Goal: Information Seeking & Learning: Check status

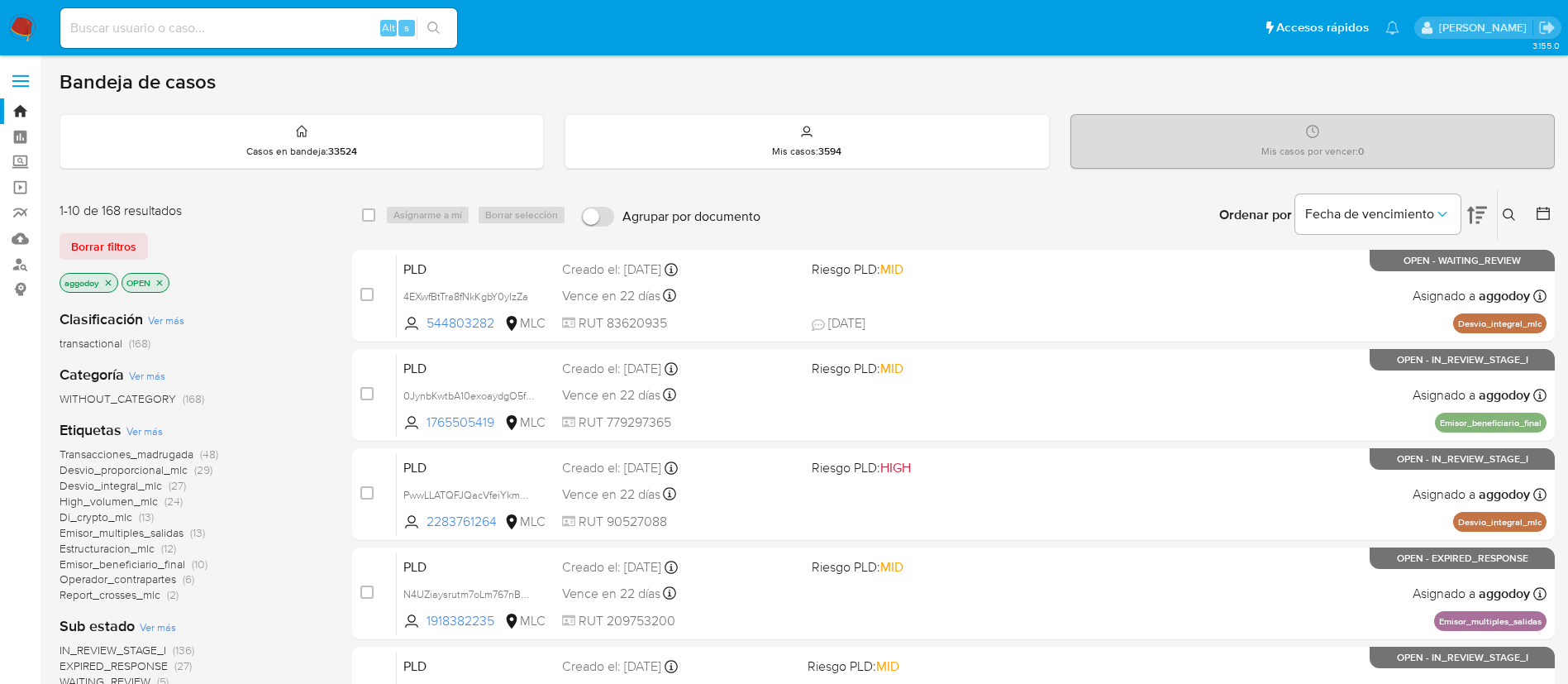
click at [106, 283] on icon "close-filter" at bounding box center [108, 282] width 10 height 10
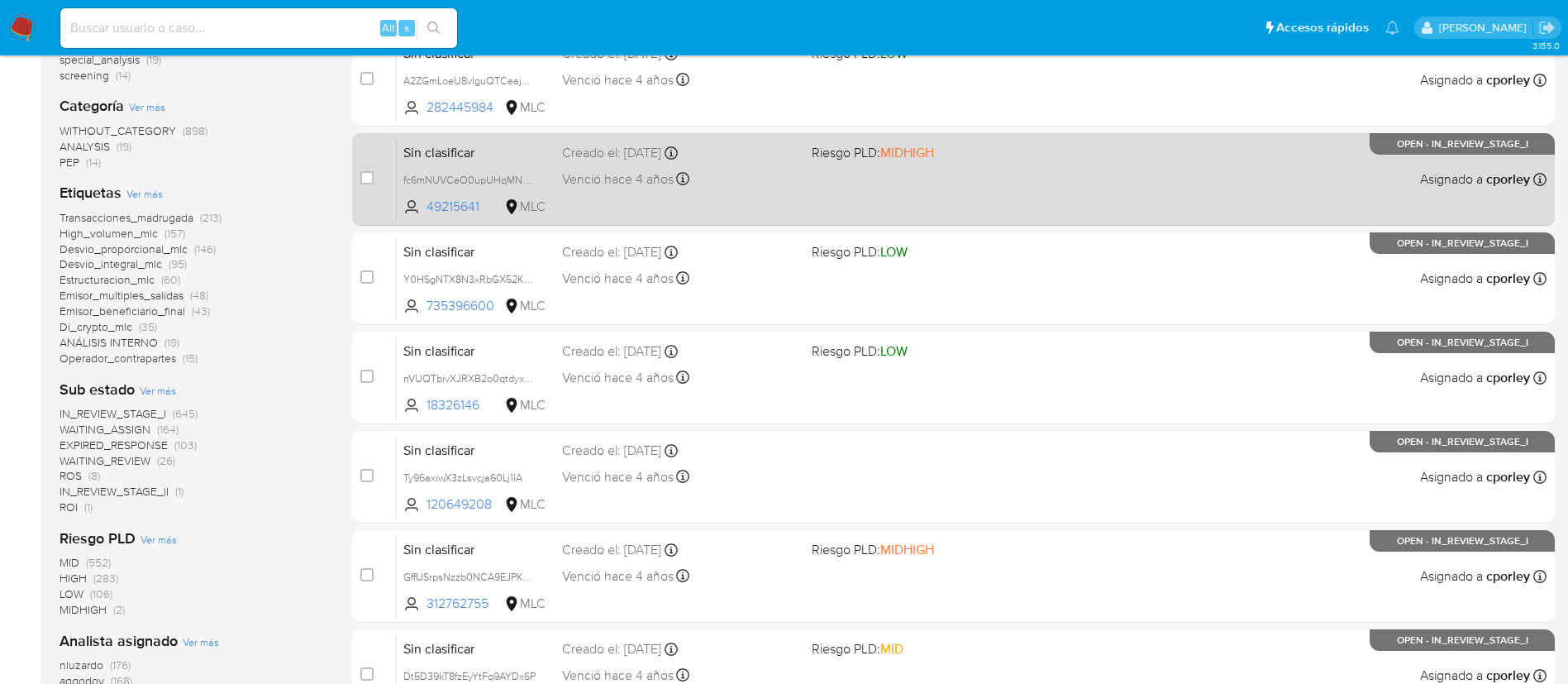
scroll to position [331, 0]
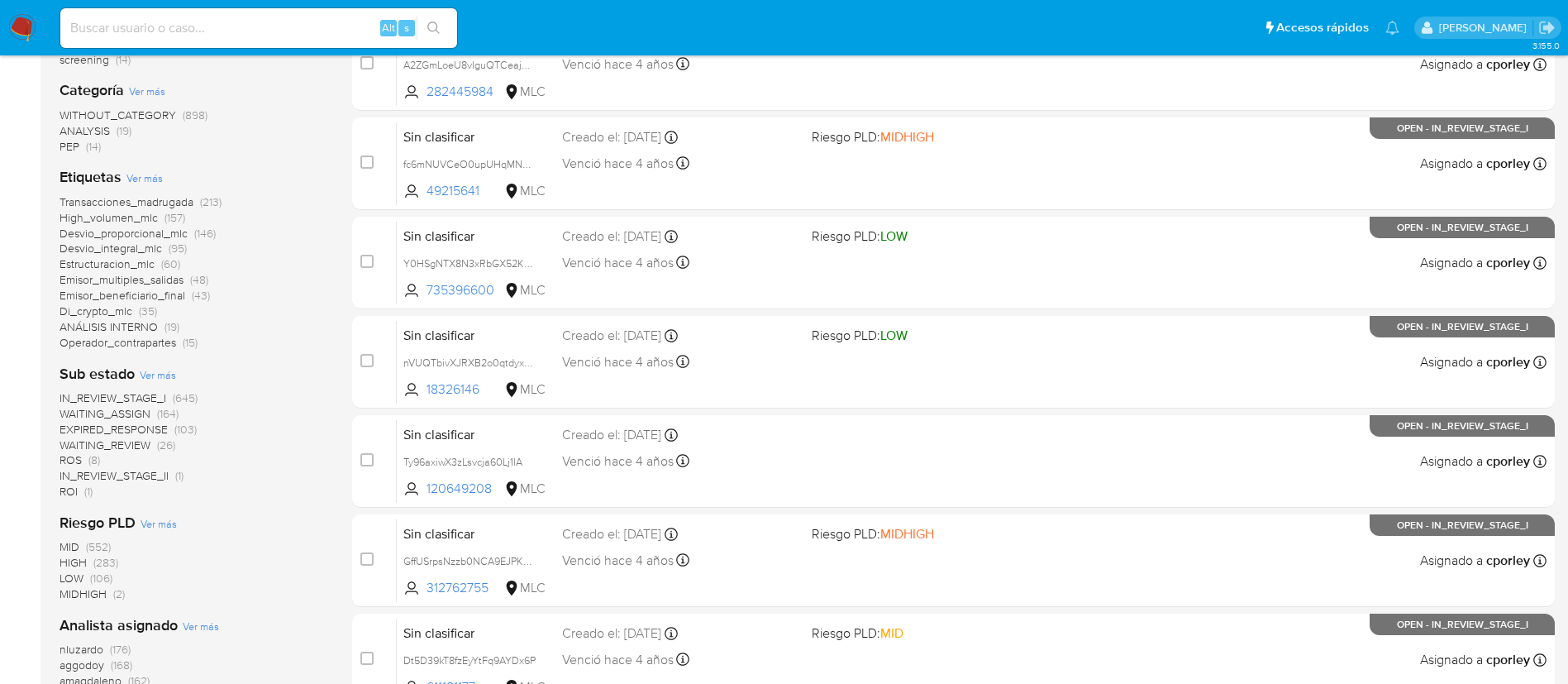
click at [81, 487] on span "ROI (1)" at bounding box center [75, 492] width 33 height 16
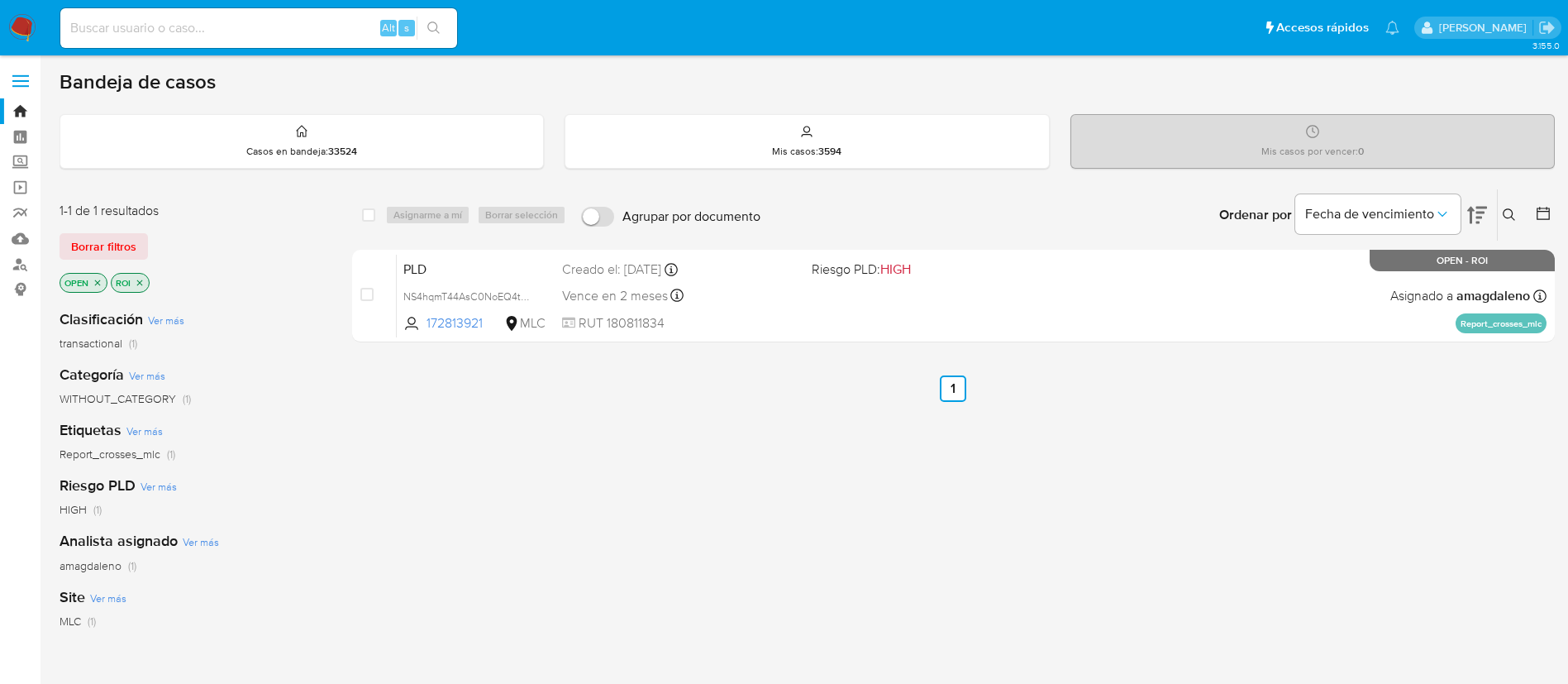
click at [134, 286] on icon "close-filter" at bounding box center [139, 282] width 10 height 10
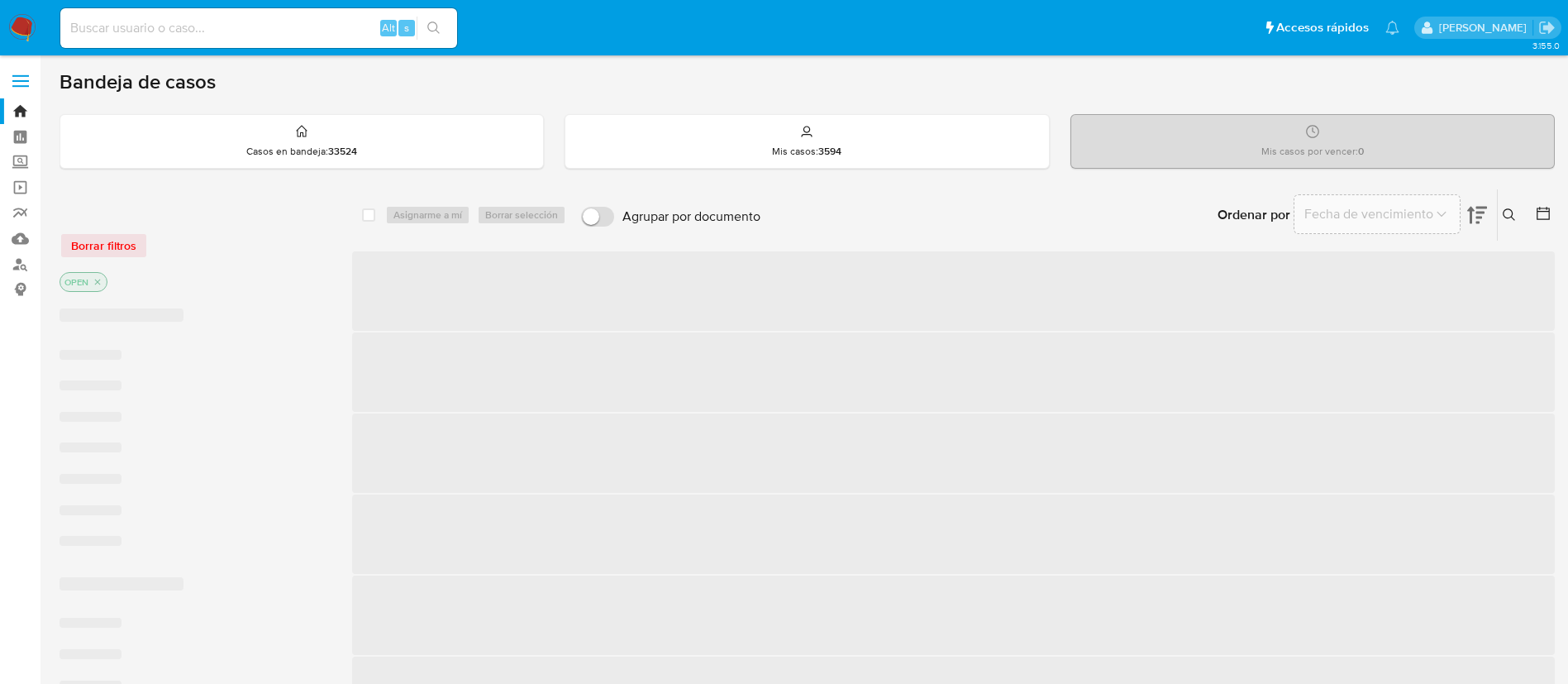
click at [139, 286] on div "OPEN" at bounding box center [191, 284] width 264 height 23
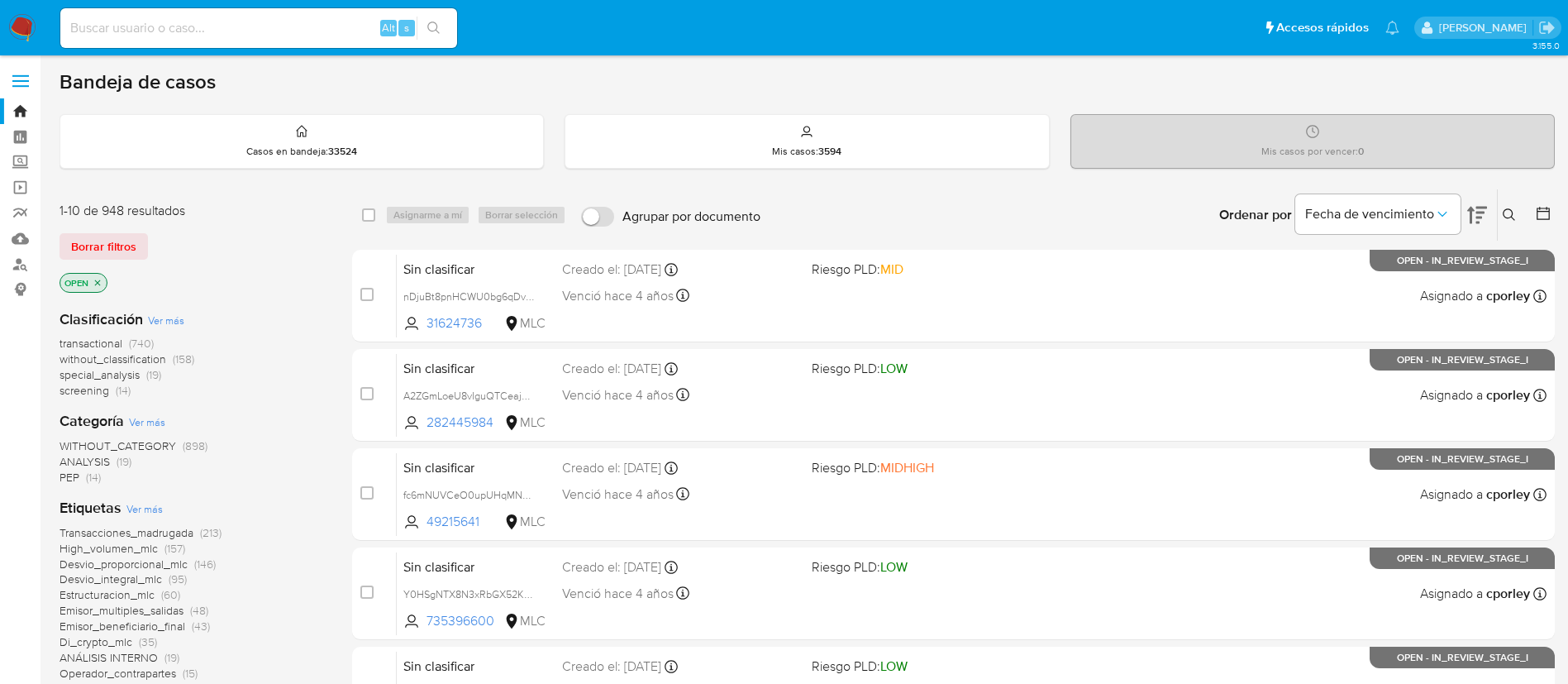
click at [98, 281] on icon "close-filter" at bounding box center [97, 282] width 10 height 10
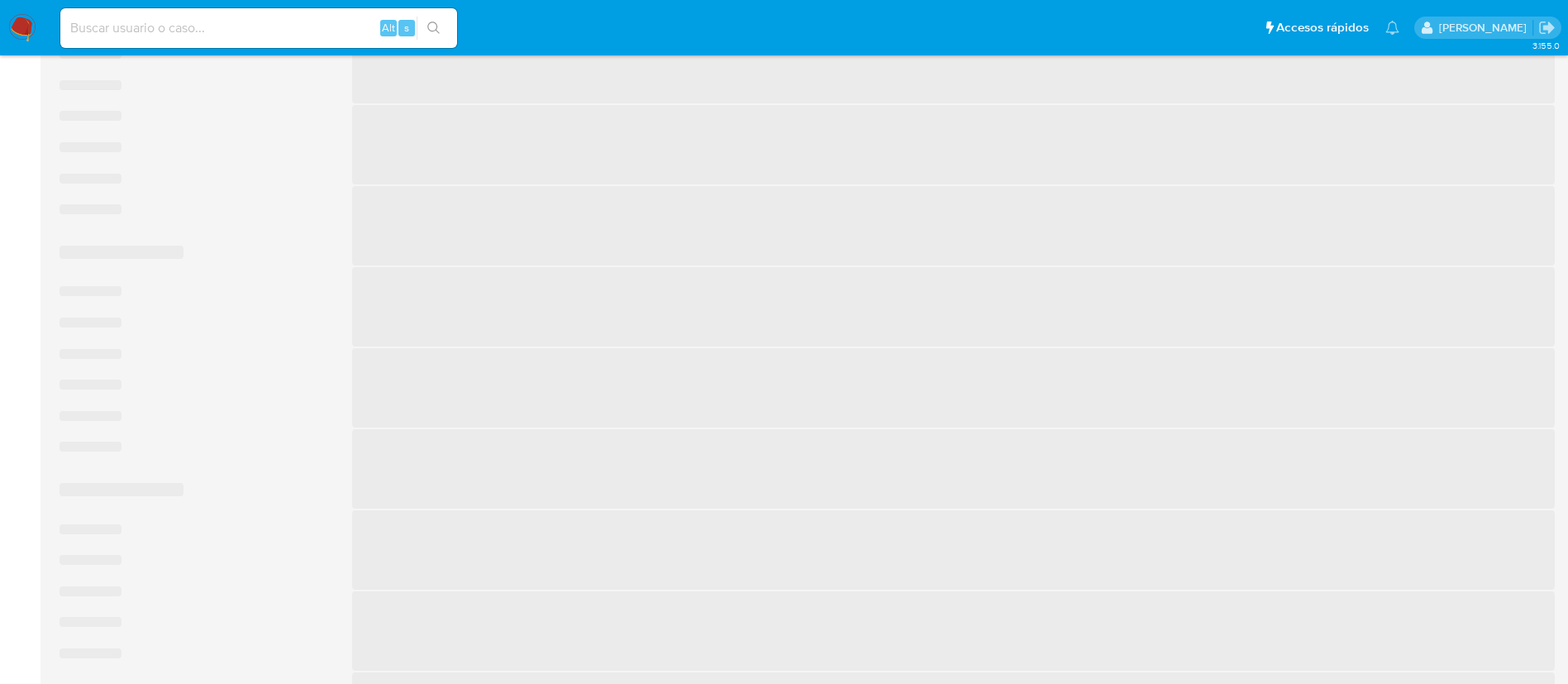
scroll to position [331, 0]
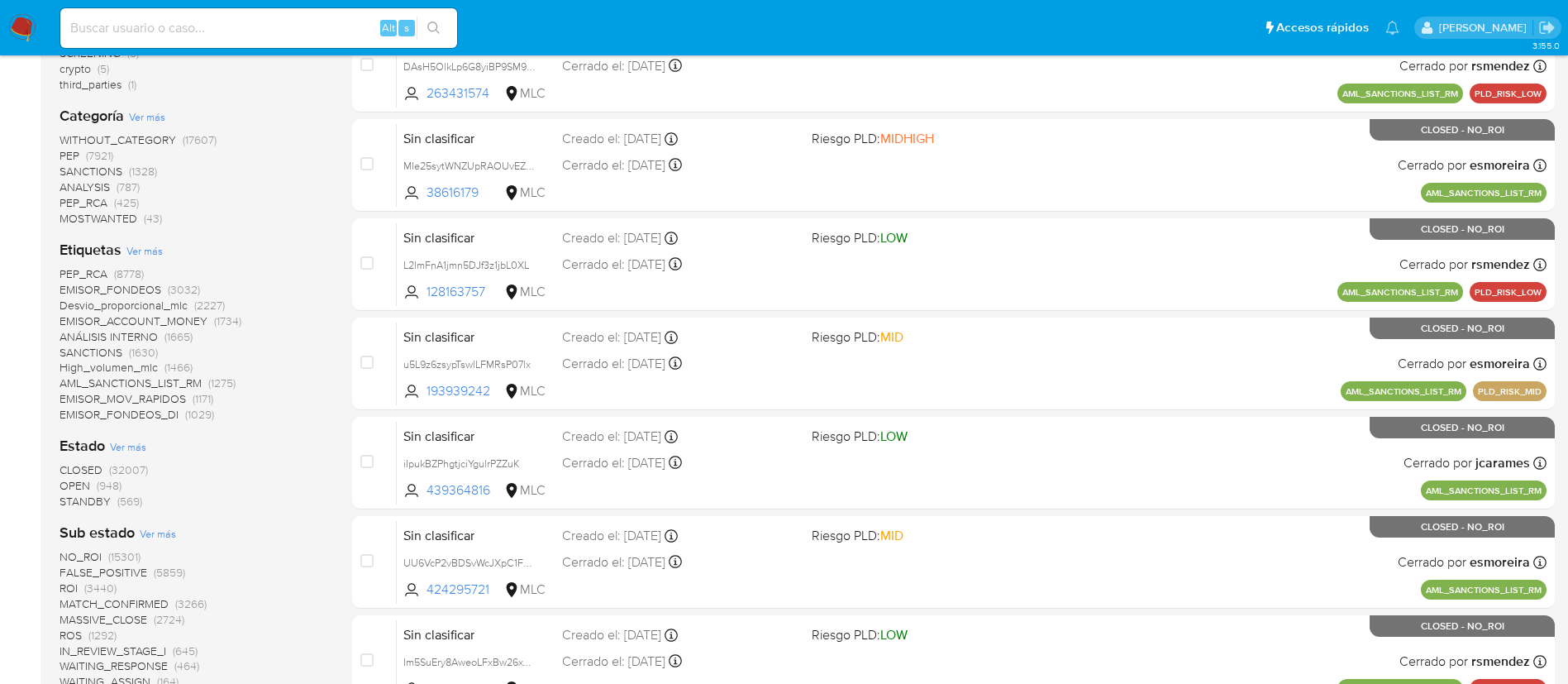
click at [100, 498] on span "STANDBY" at bounding box center [84, 501] width 51 height 16
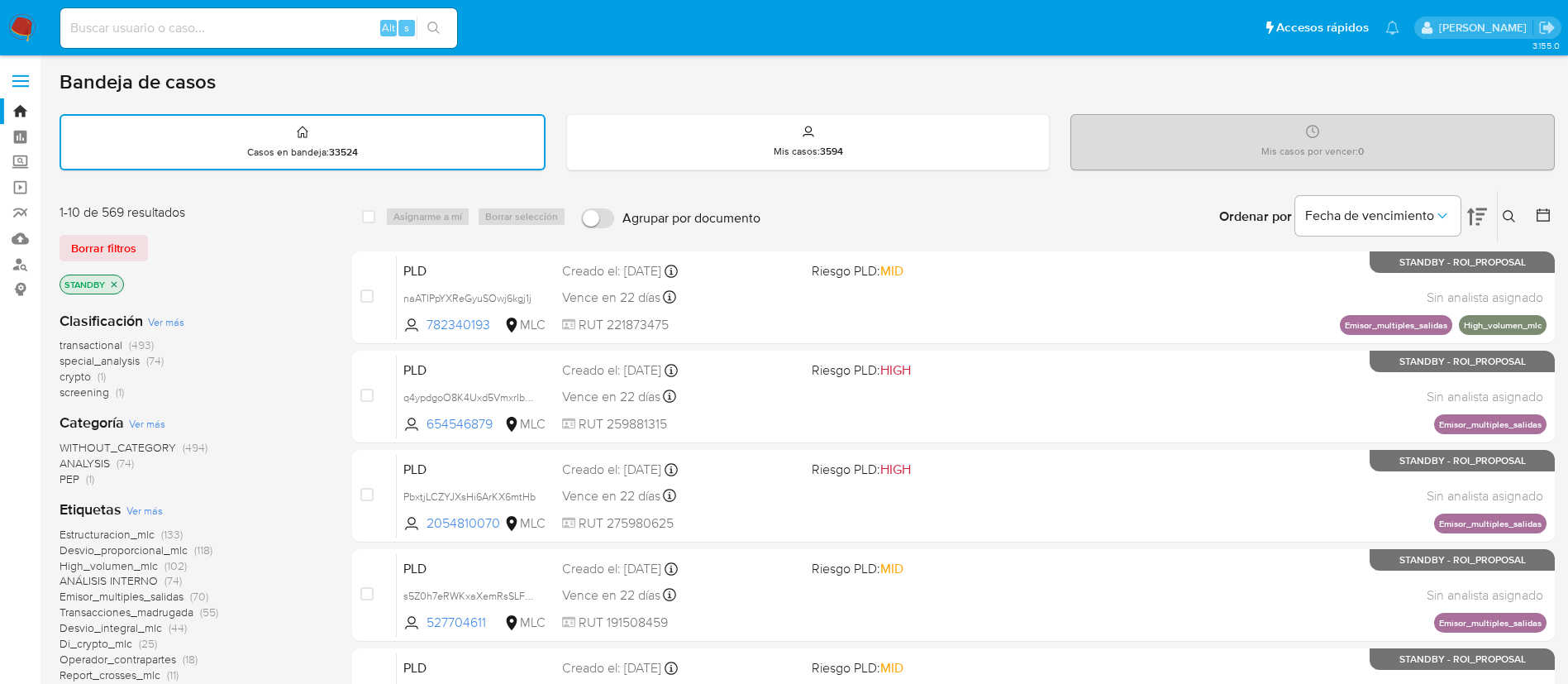
scroll to position [331, 0]
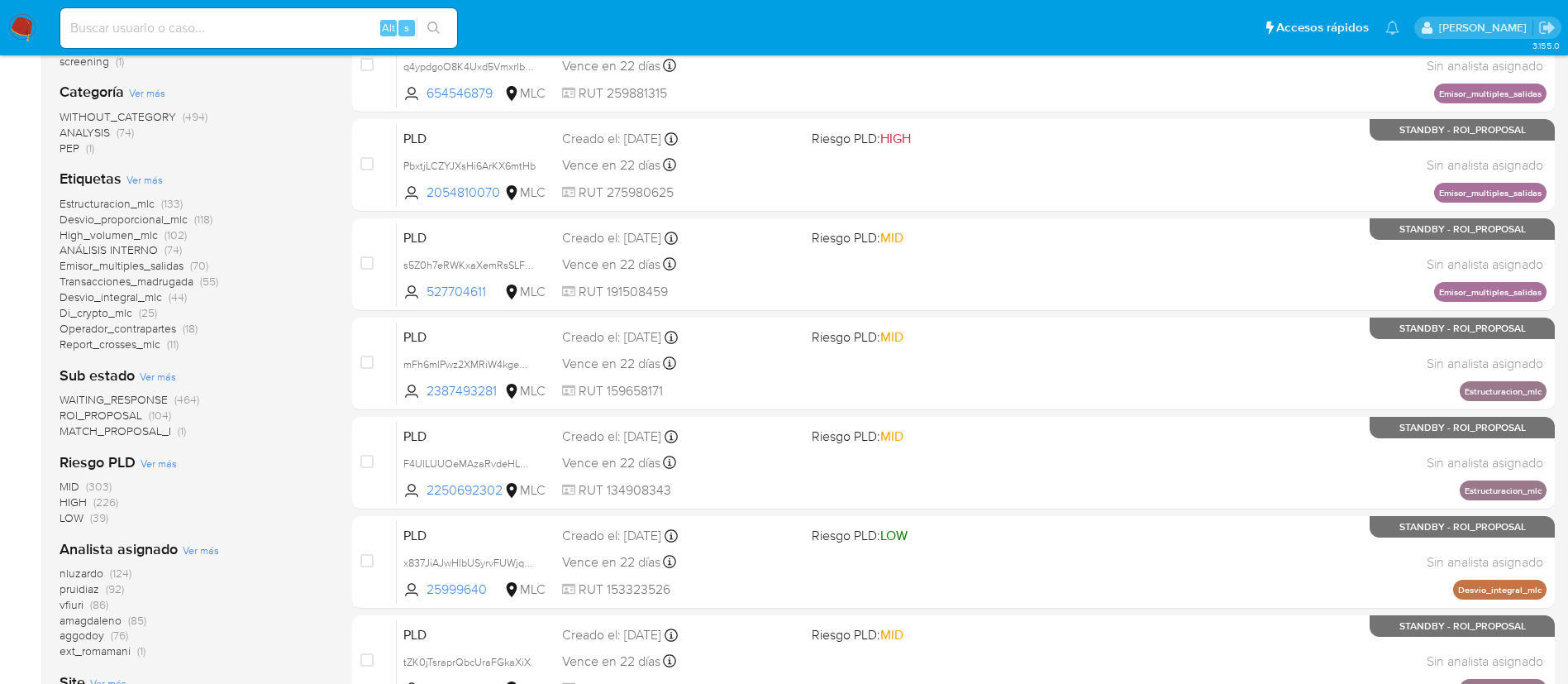
click at [104, 417] on span "ROI_PROPOSAL" at bounding box center [100, 415] width 82 height 16
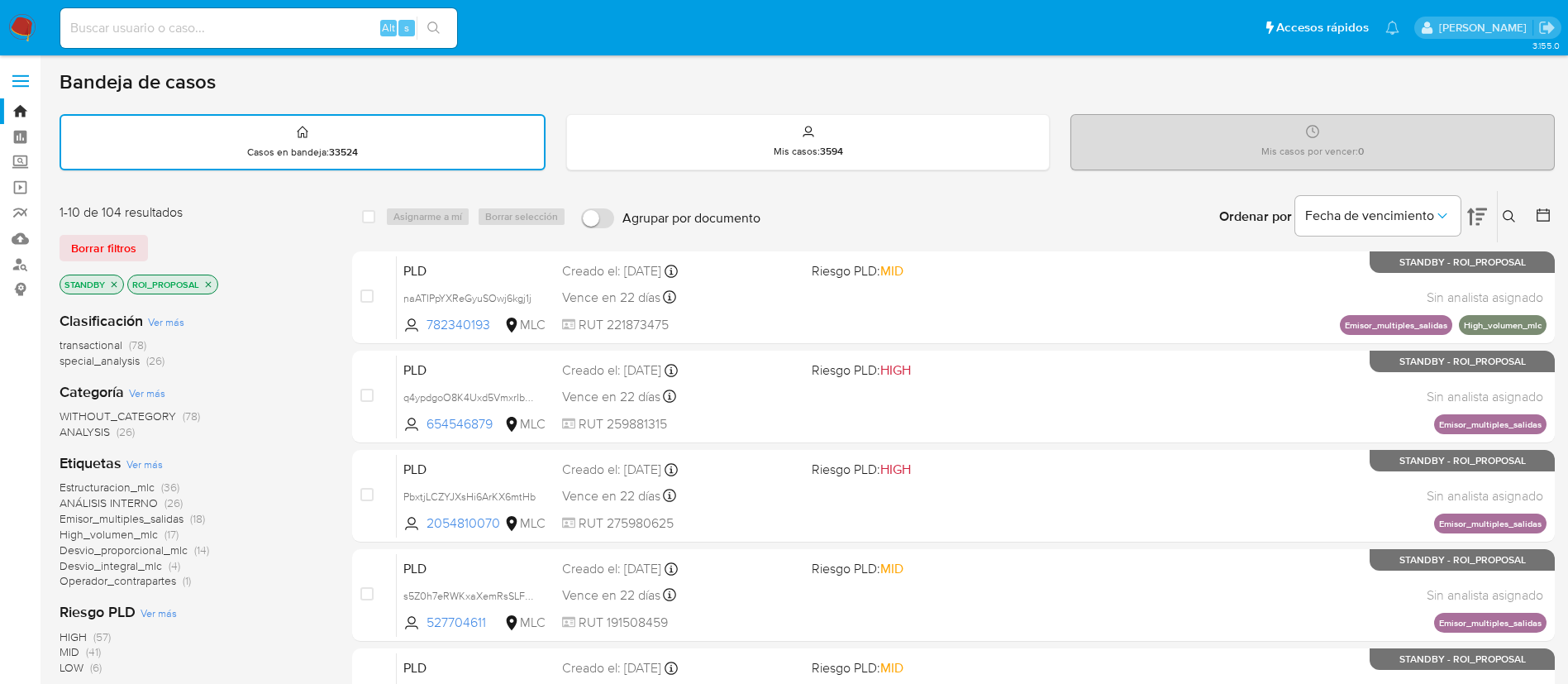
click at [131, 520] on span "Emisor_multiples_salidas" at bounding box center [121, 518] width 124 height 16
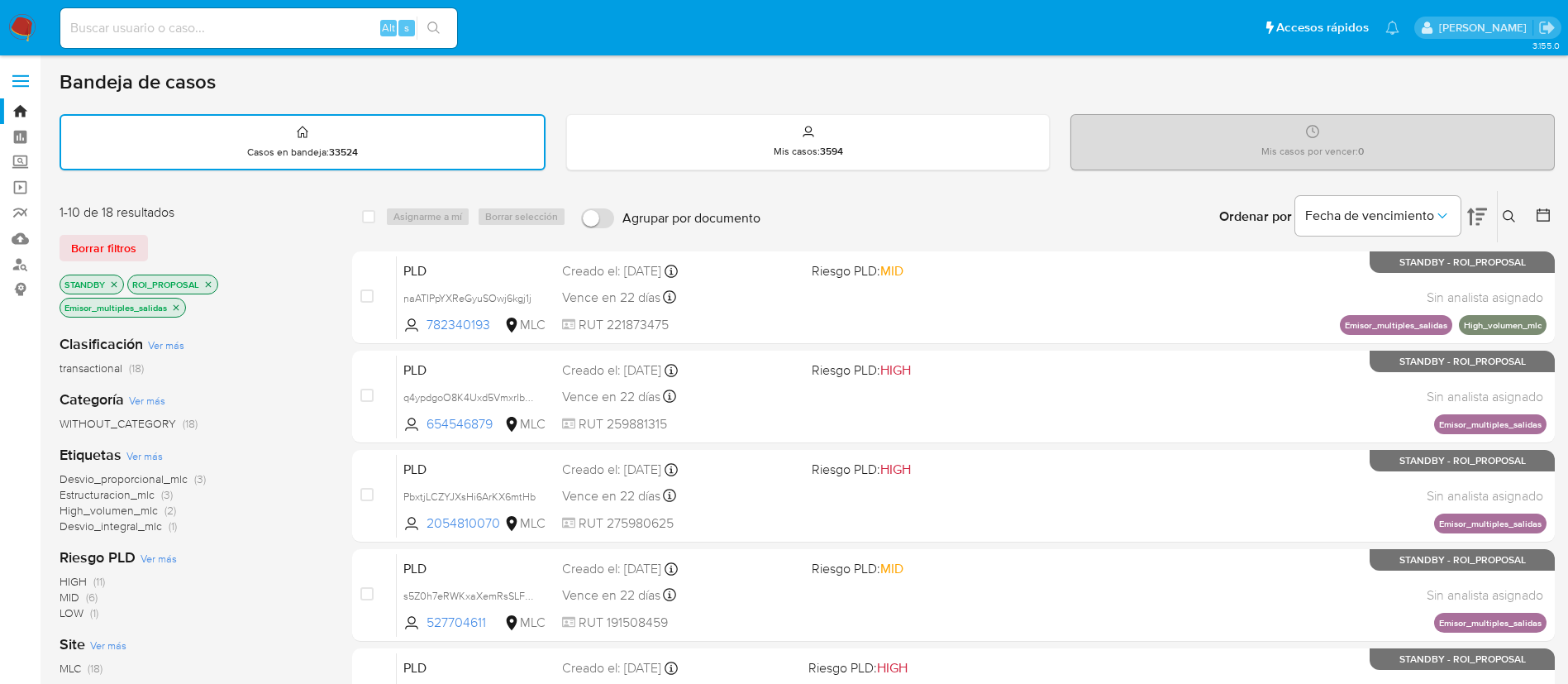
click at [1507, 225] on button at bounding box center [1512, 217] width 27 height 20
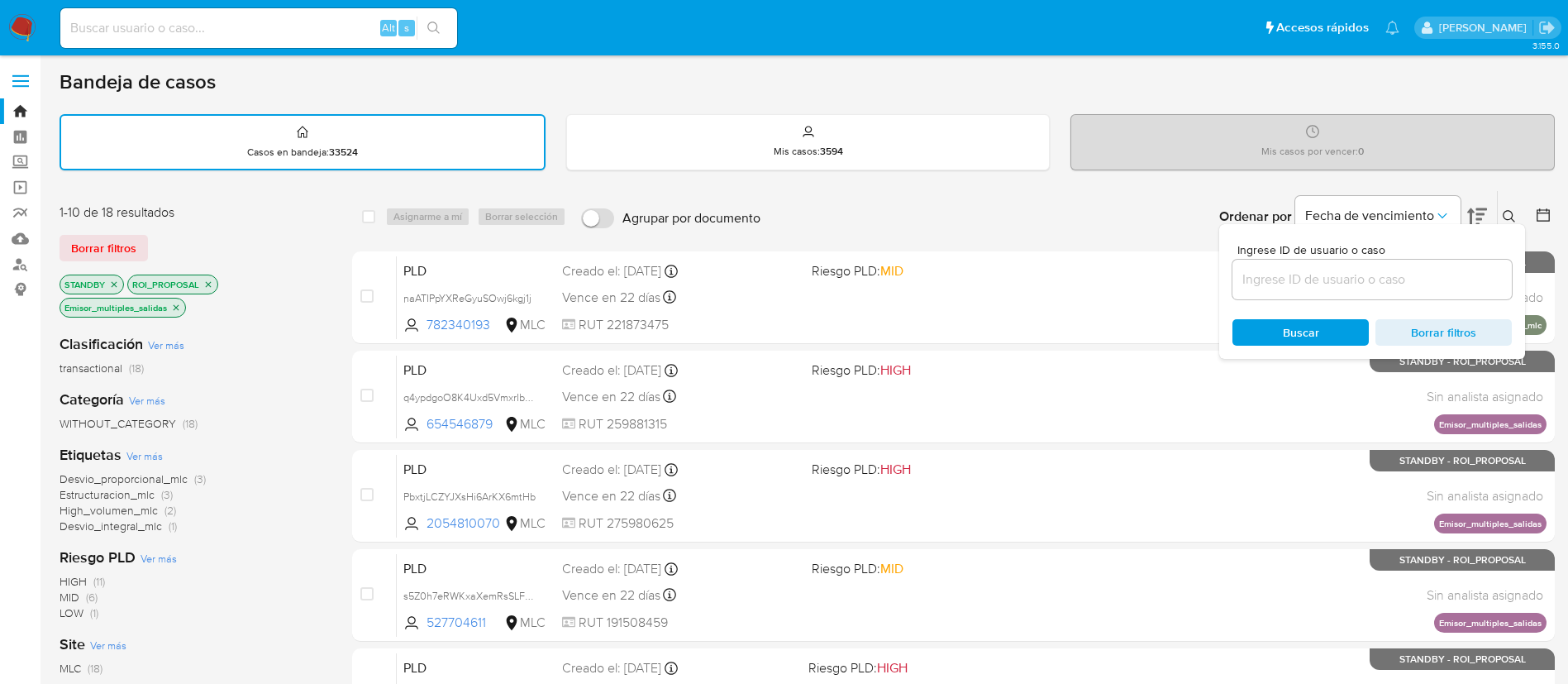
click at [1436, 271] on input at bounding box center [1373, 280] width 280 height 22
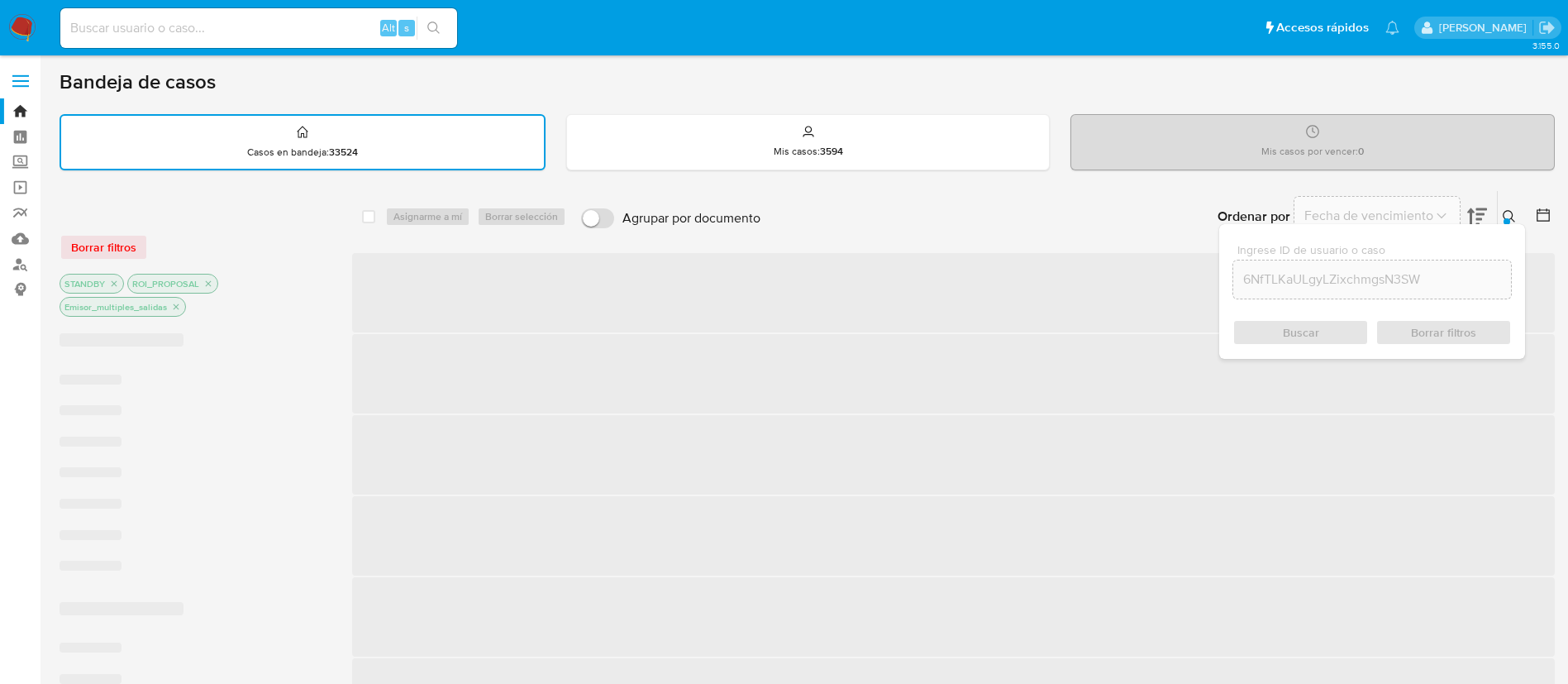
scroll to position [48, 0]
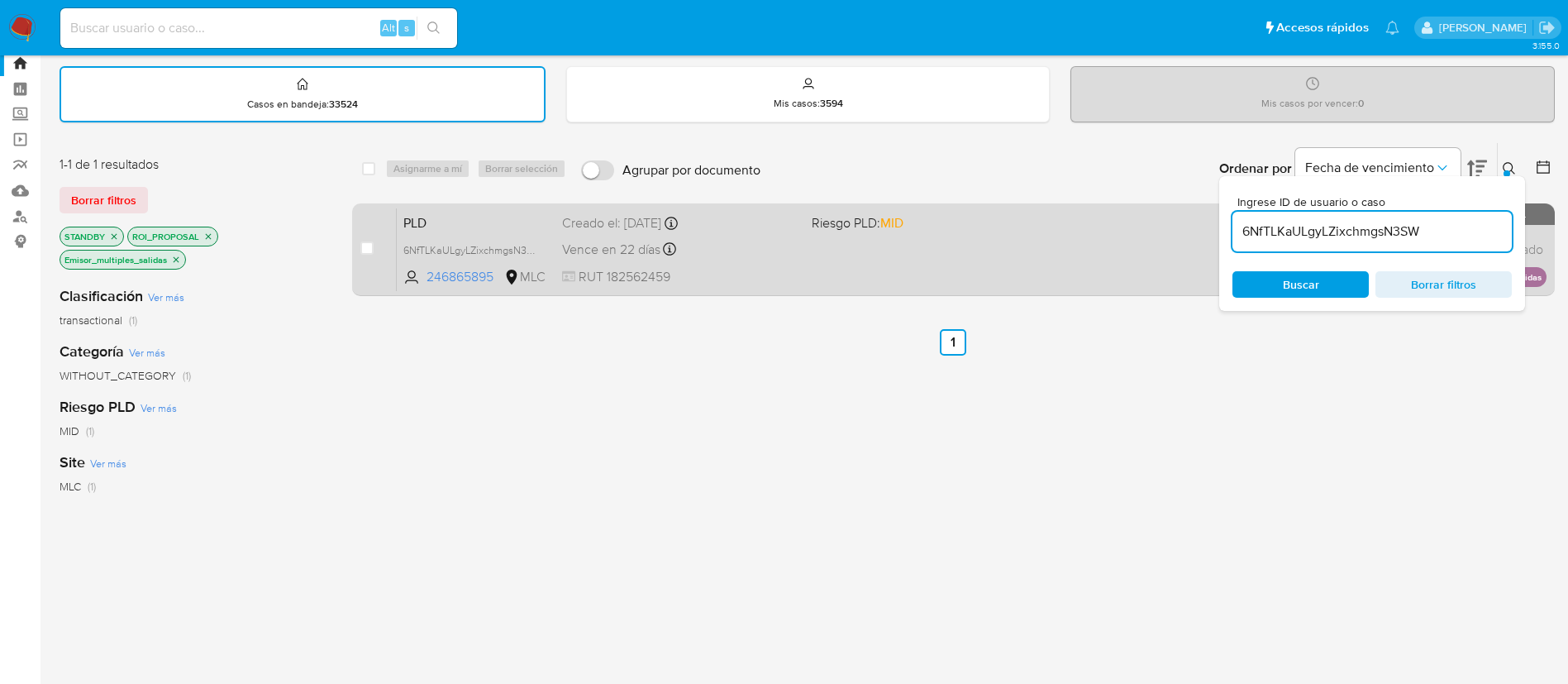
click at [788, 251] on div "Vence en 22 días Vence el 10/09/2025 06:09:23" at bounding box center [680, 249] width 237 height 22
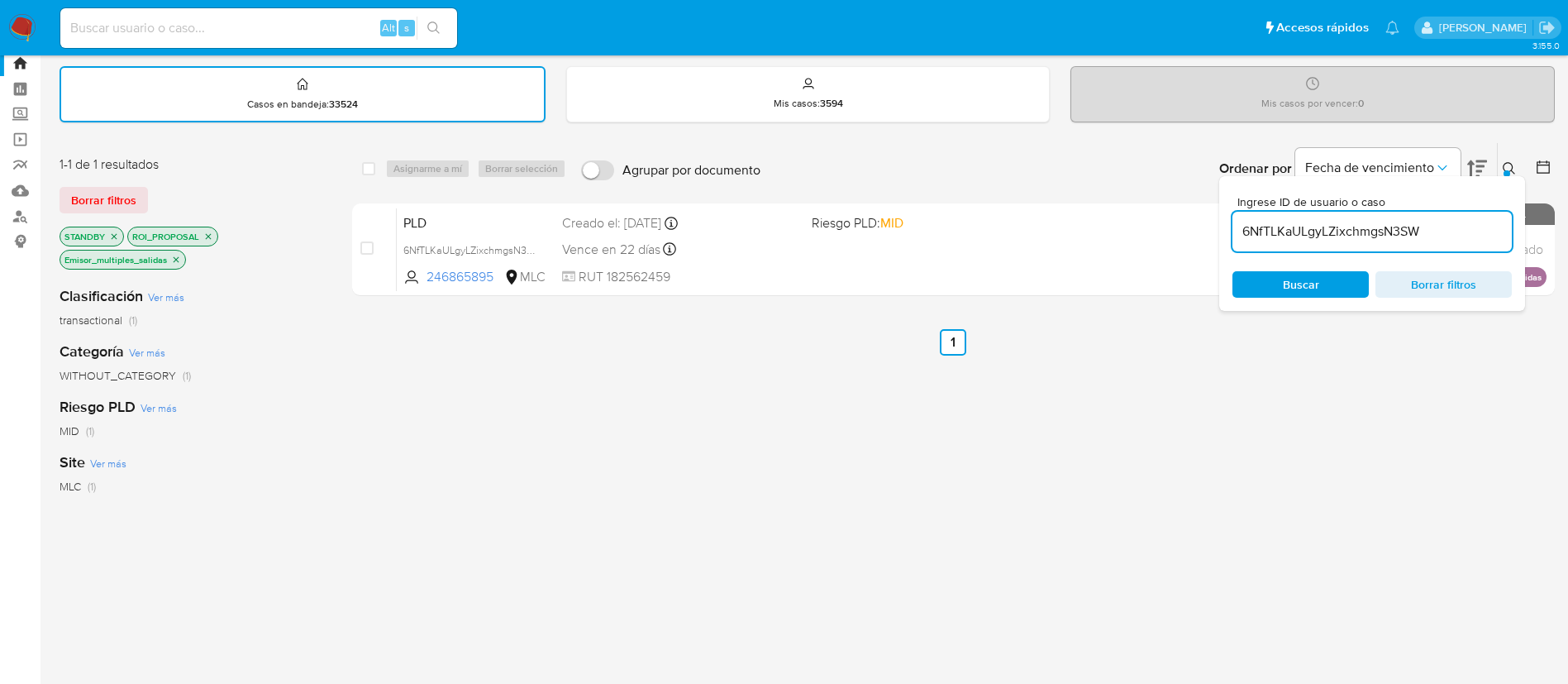
click at [1442, 233] on input "6NfTLKaULgyLZixchmgsN3SW" at bounding box center [1373, 231] width 280 height 22
paste input "lN7ZrspuftJXY1nKB8g5Lraq"
type input "lN7ZrspuftJXY1nKB8g5Lraq"
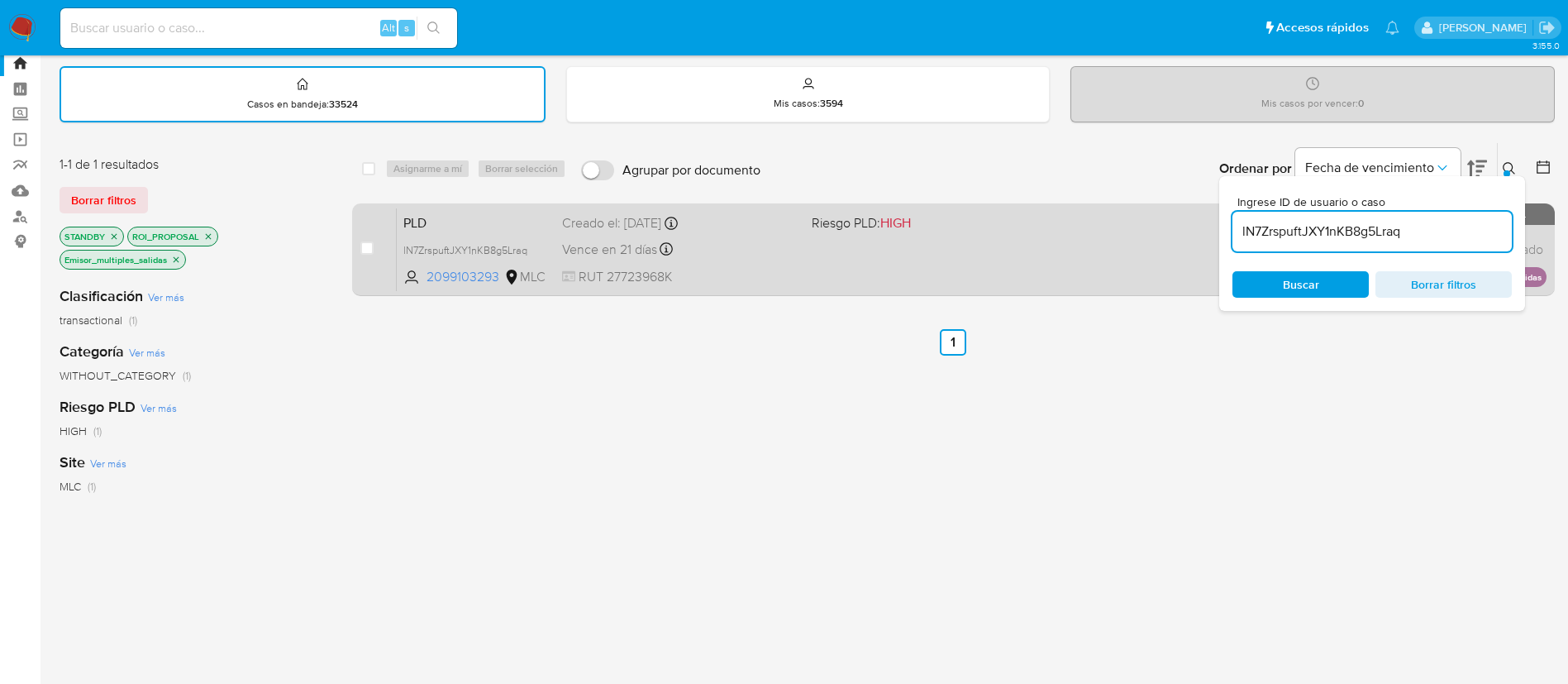
click at [699, 245] on div "Vence en 21 días Vence el 10/09/2025 06:08:57" at bounding box center [680, 249] width 237 height 22
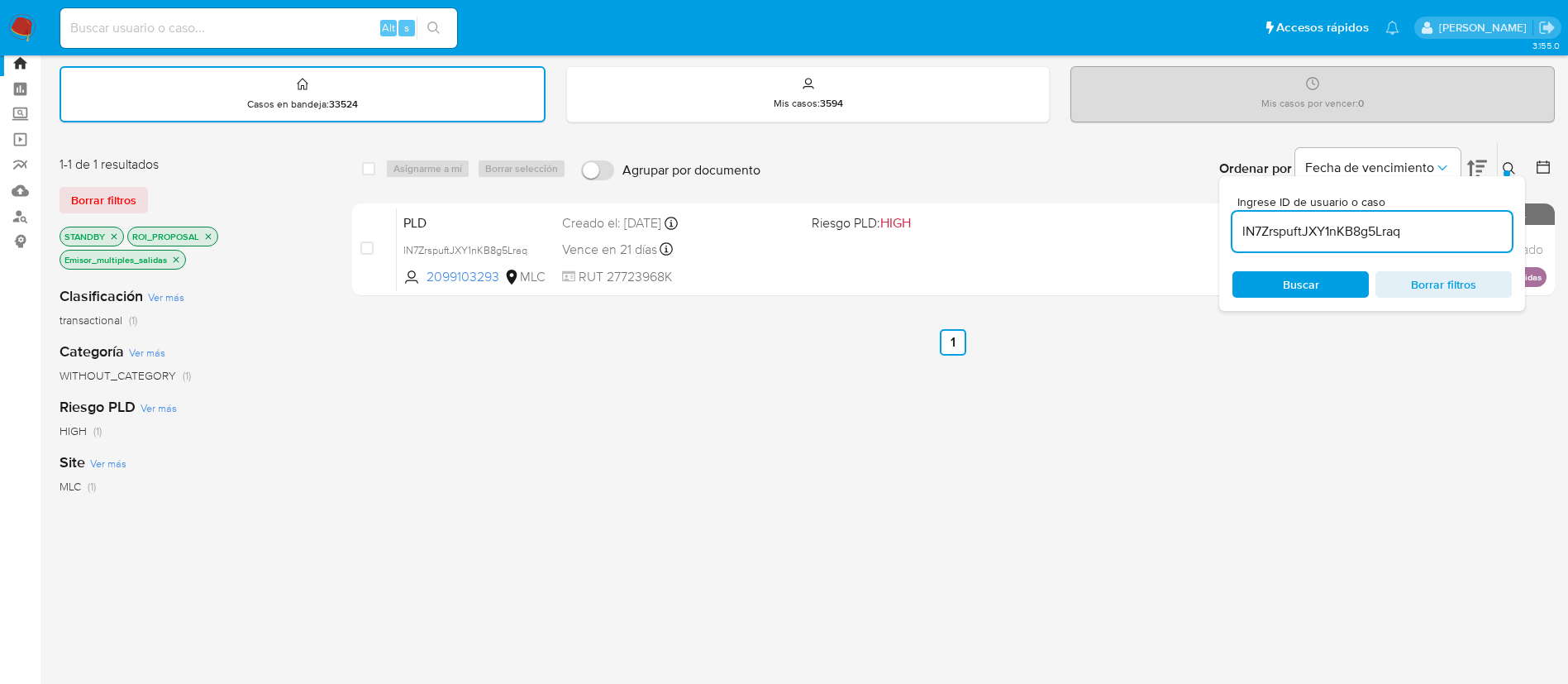
click at [1404, 238] on input "lN7ZrspuftJXY1nKB8g5Lraq" at bounding box center [1373, 231] width 280 height 22
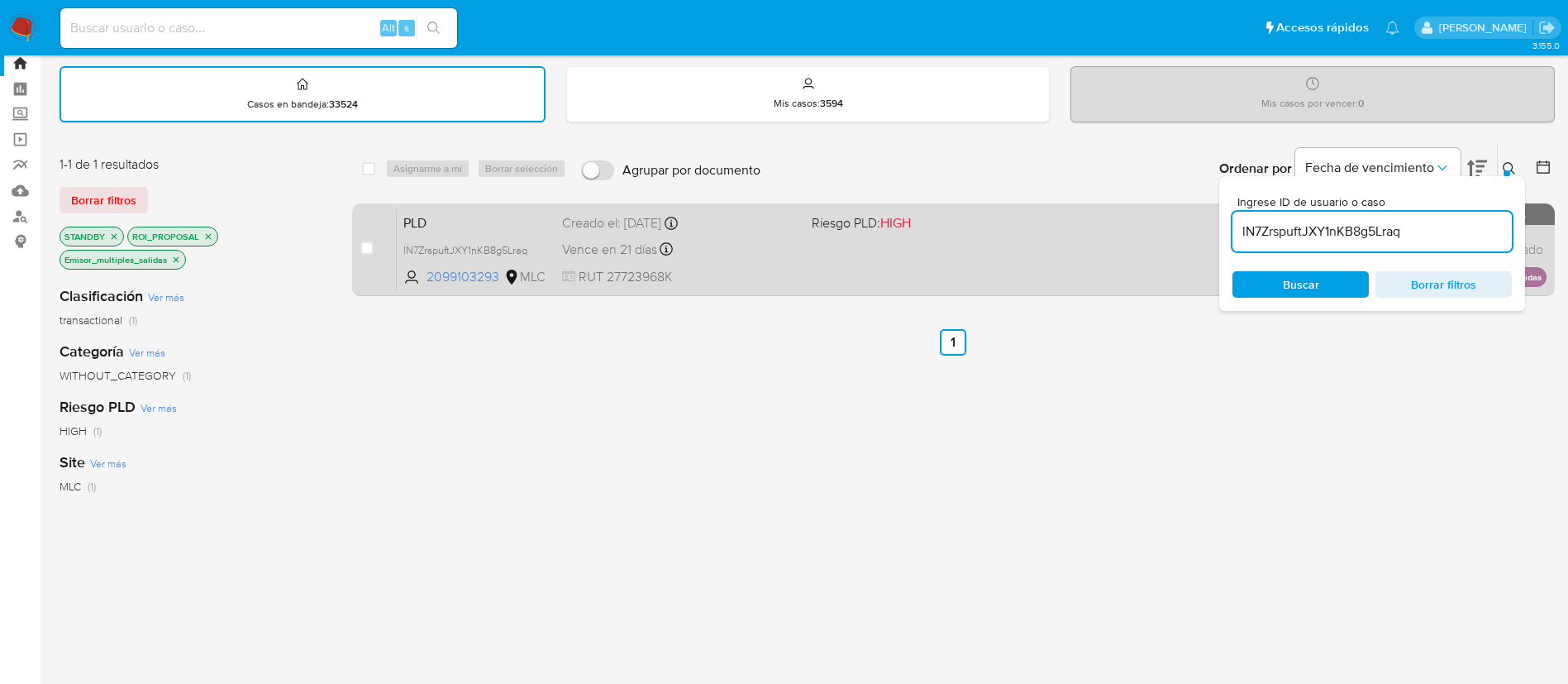
click at [795, 273] on span "RUT 27723968K" at bounding box center [680, 277] width 237 height 18
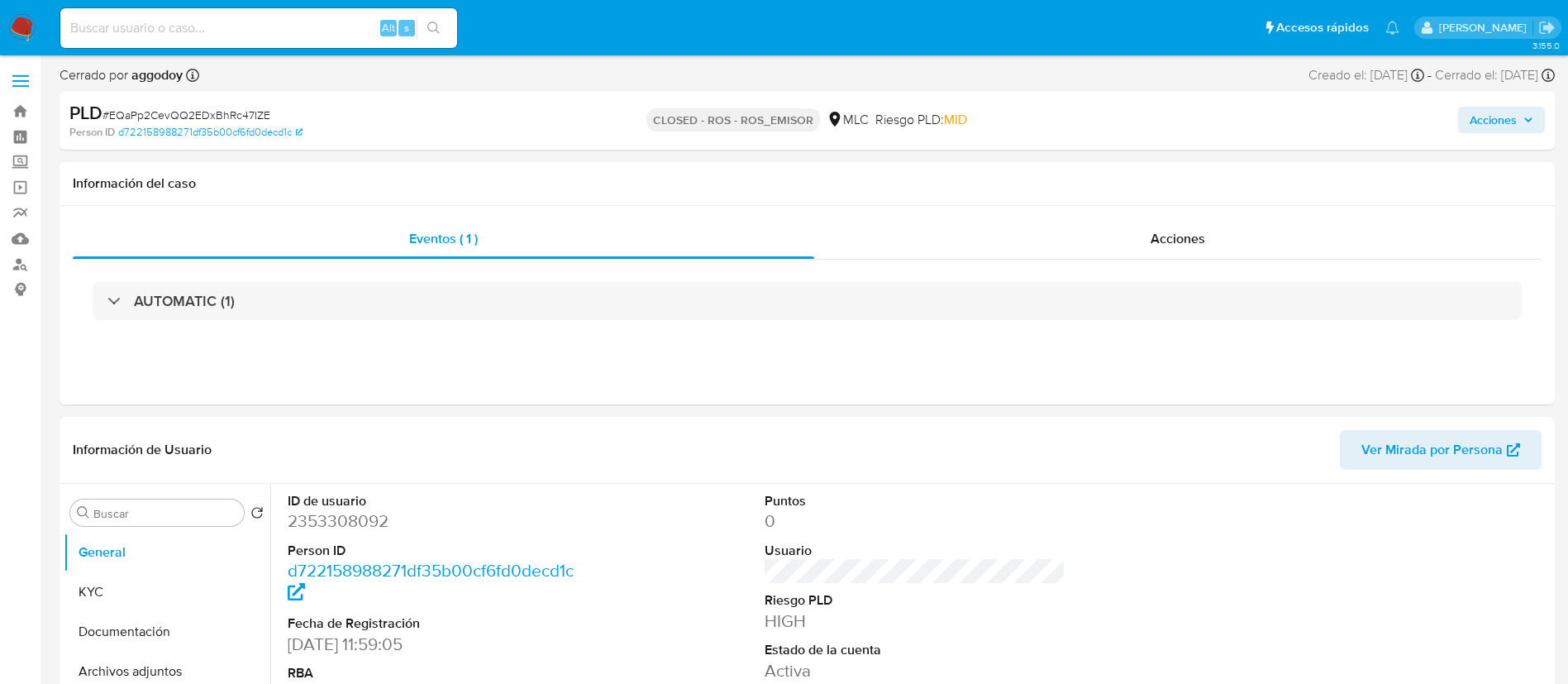
select select "10"
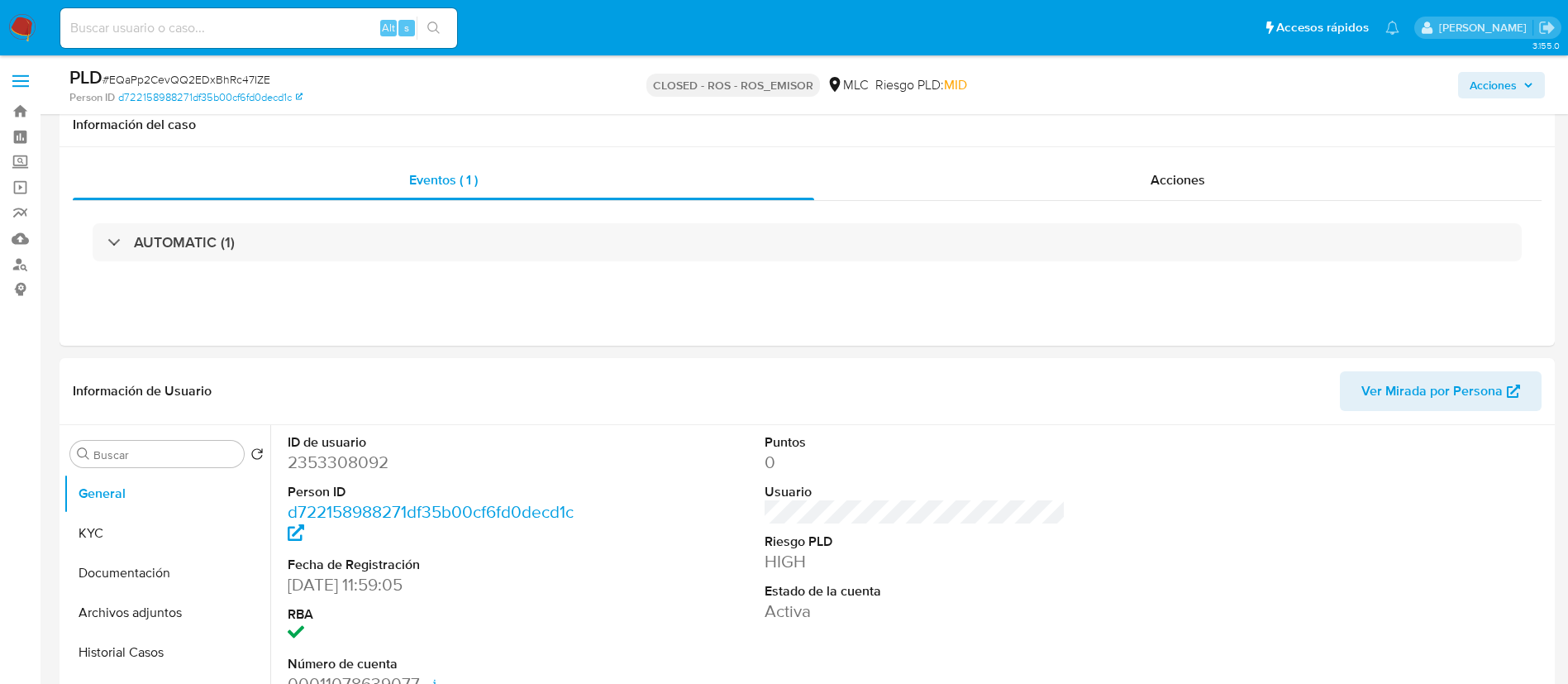
scroll to position [331, 0]
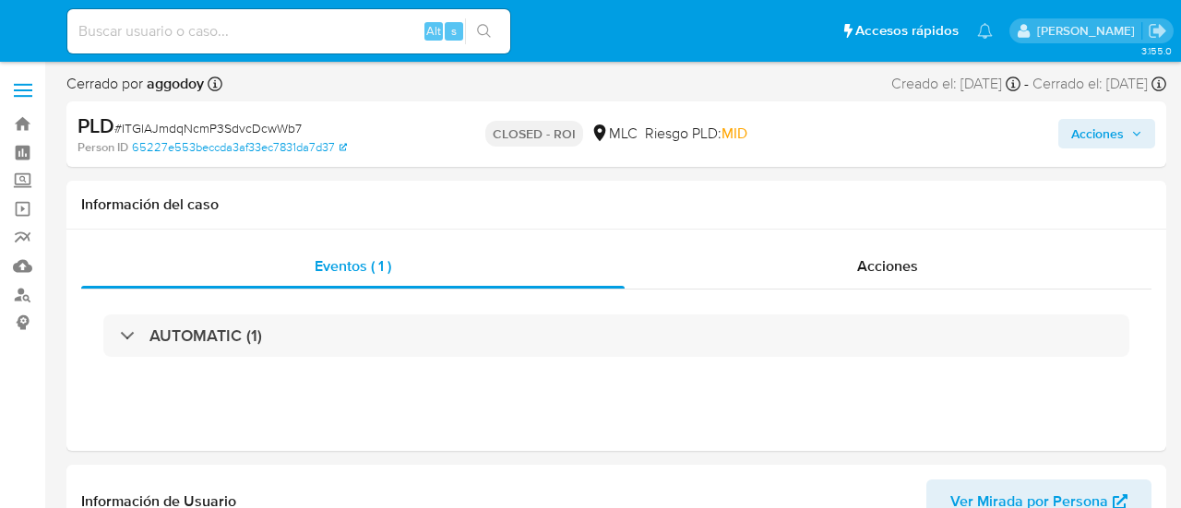
select select "10"
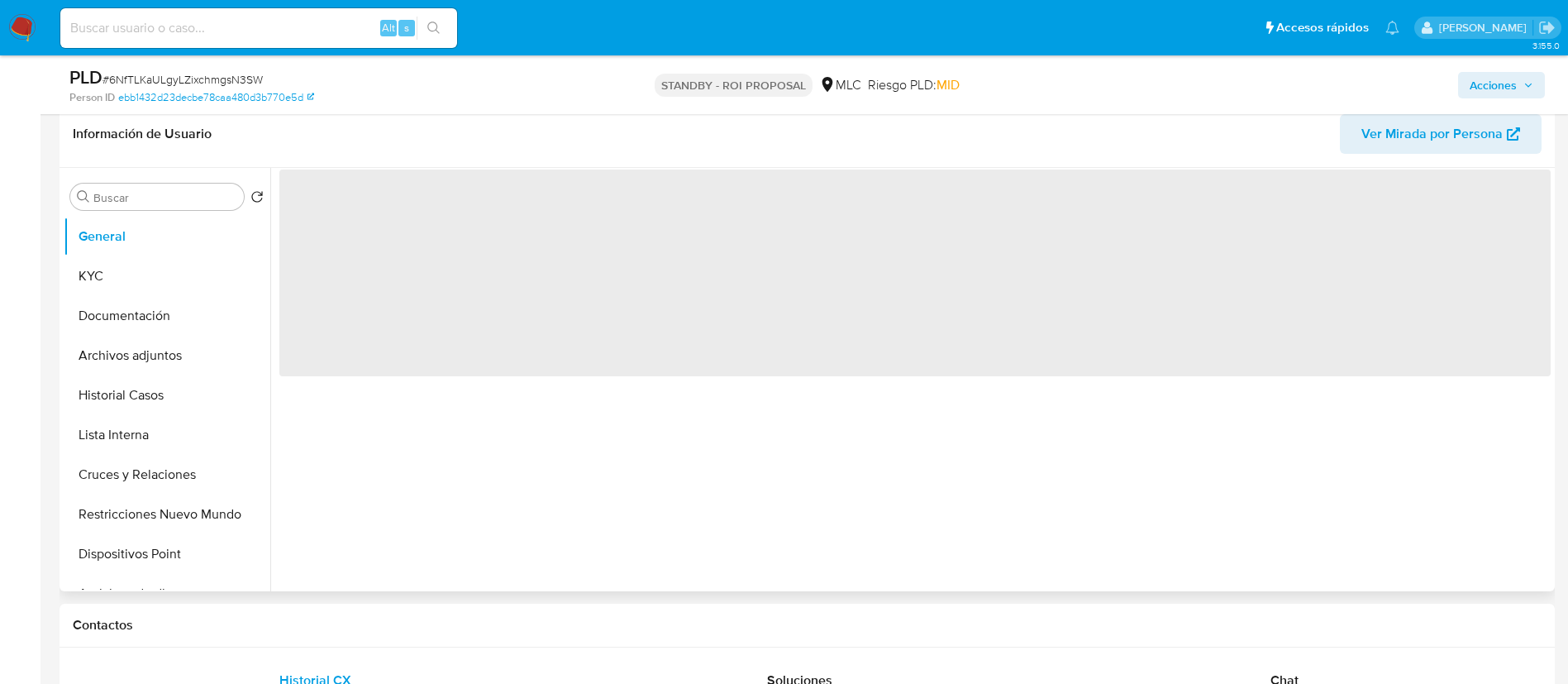
scroll to position [331, 0]
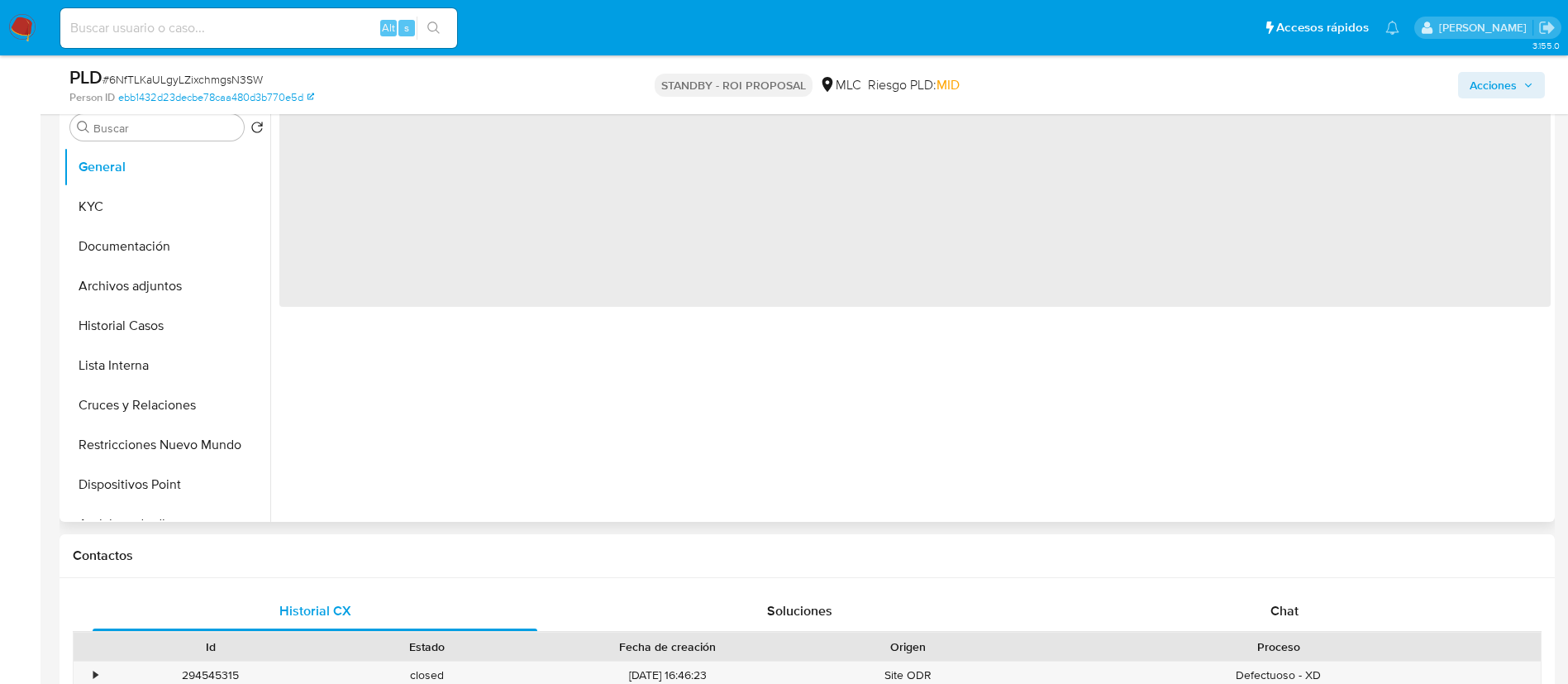
select select "10"
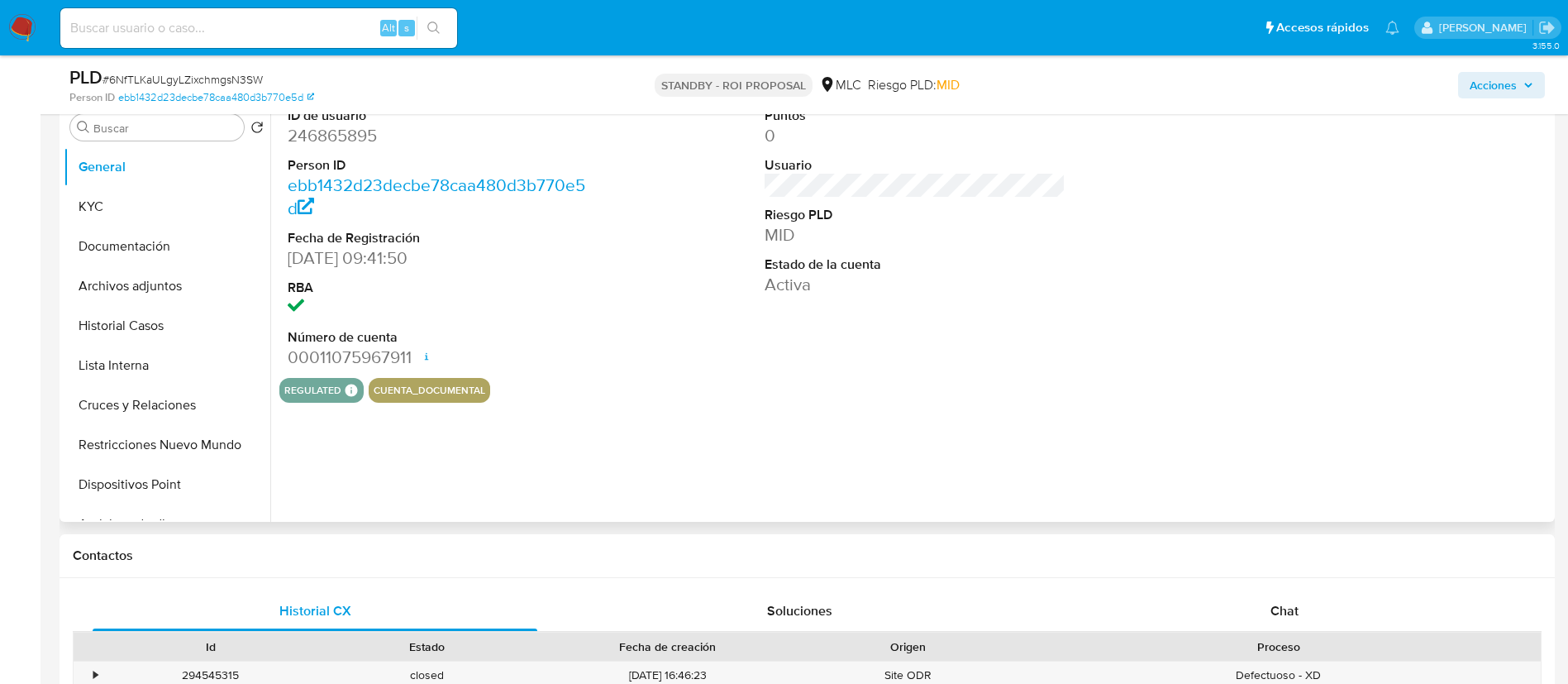
scroll to position [0, 0]
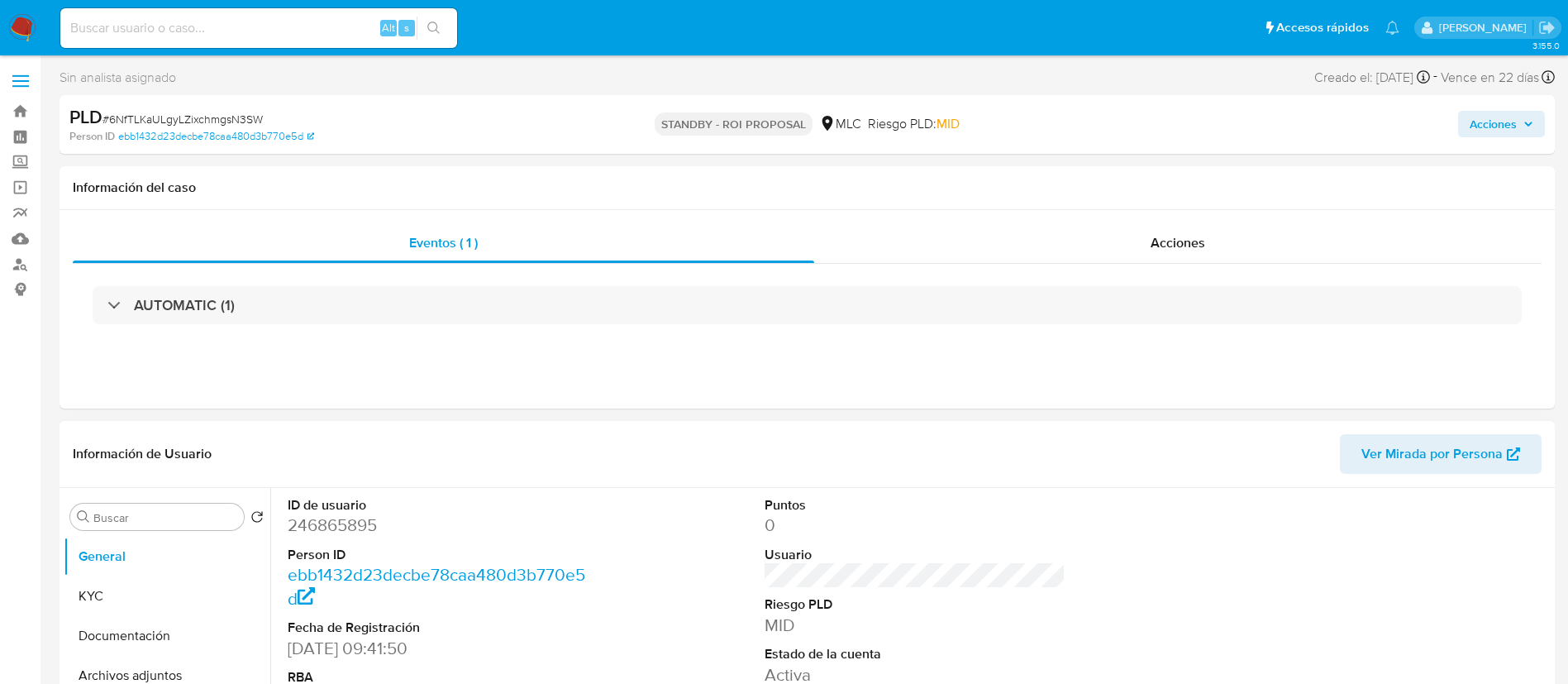
click at [290, 532] on dd "246865895" at bounding box center [438, 525] width 302 height 23
click at [290, 531] on dd "246865895" at bounding box center [438, 525] width 302 height 23
copy dd "246865895"
click at [334, 327] on div "AUTOMATIC (1)" at bounding box center [807, 305] width 1469 height 82
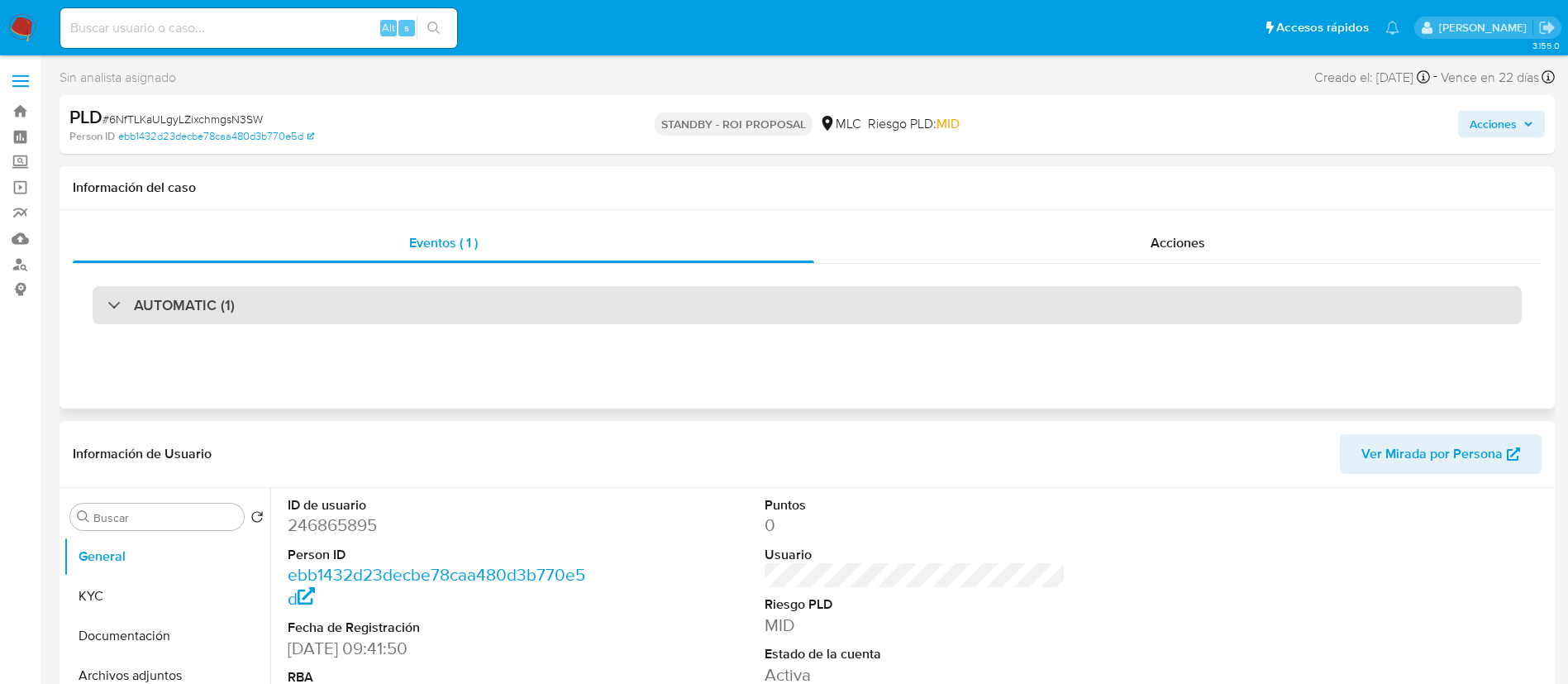
click at [323, 314] on div "AUTOMATIC (1)" at bounding box center [806, 305] width 1429 height 38
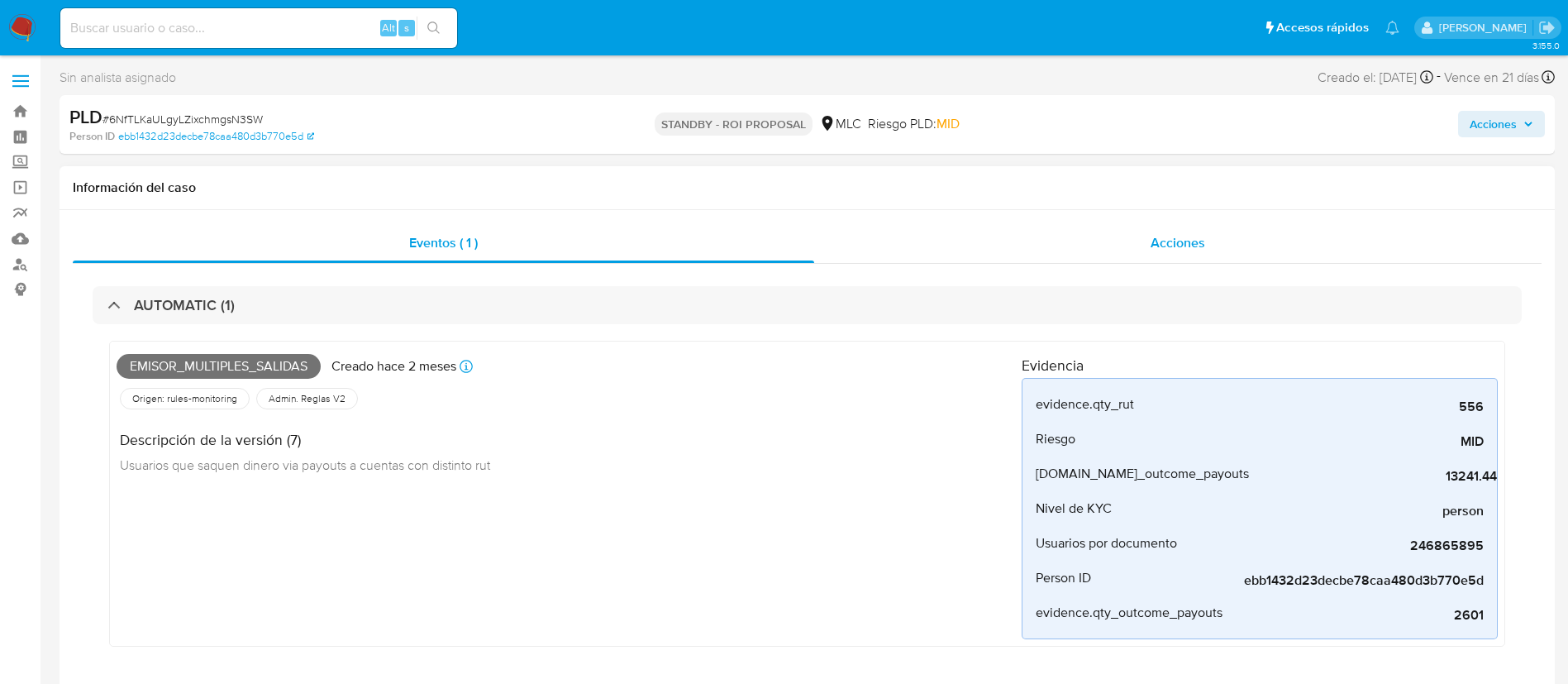
click at [1129, 256] on div "Acciones" at bounding box center [1178, 243] width 728 height 39
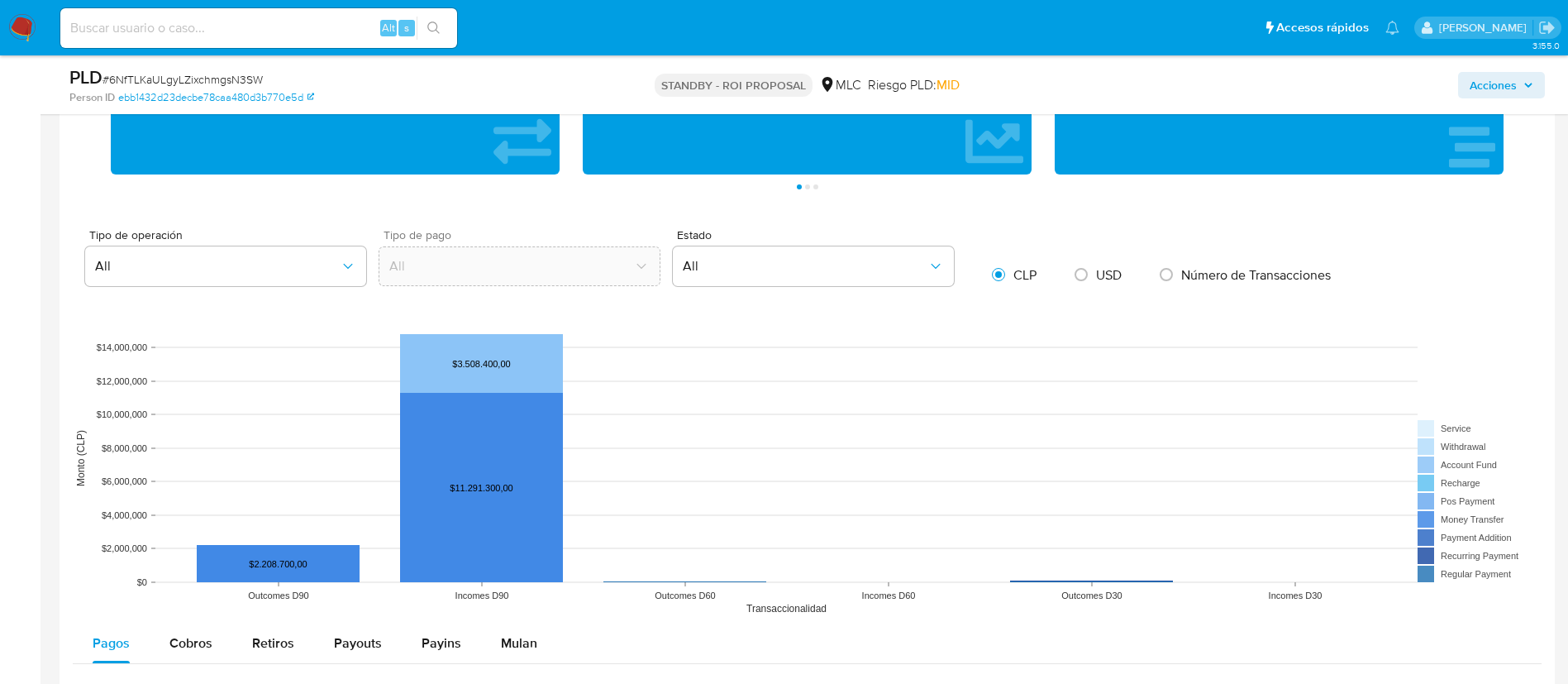
scroll to position [1323, 0]
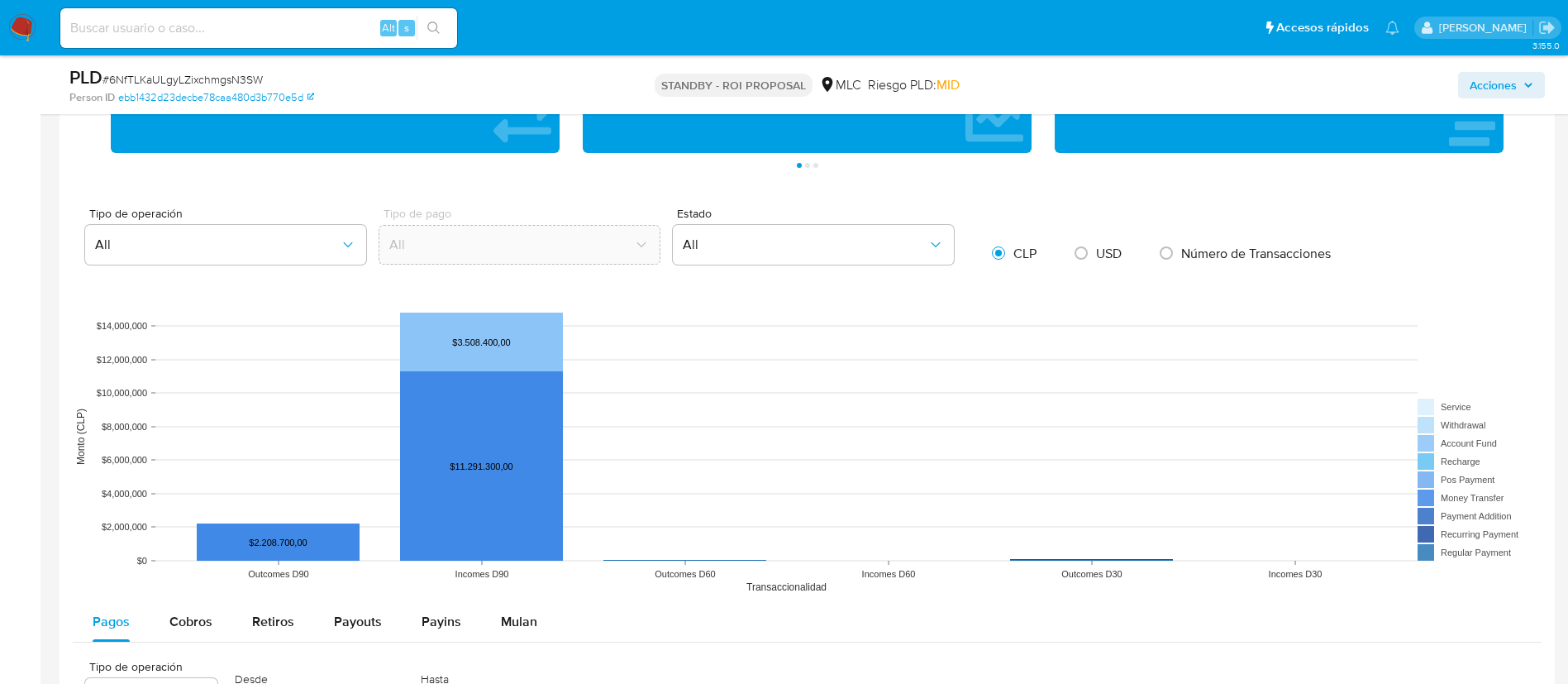
click at [206, 594] on rect at bounding box center [807, 437] width 1469 height 331
click at [199, 604] on div "Cobros" at bounding box center [191, 622] width 43 height 39
select select "10"
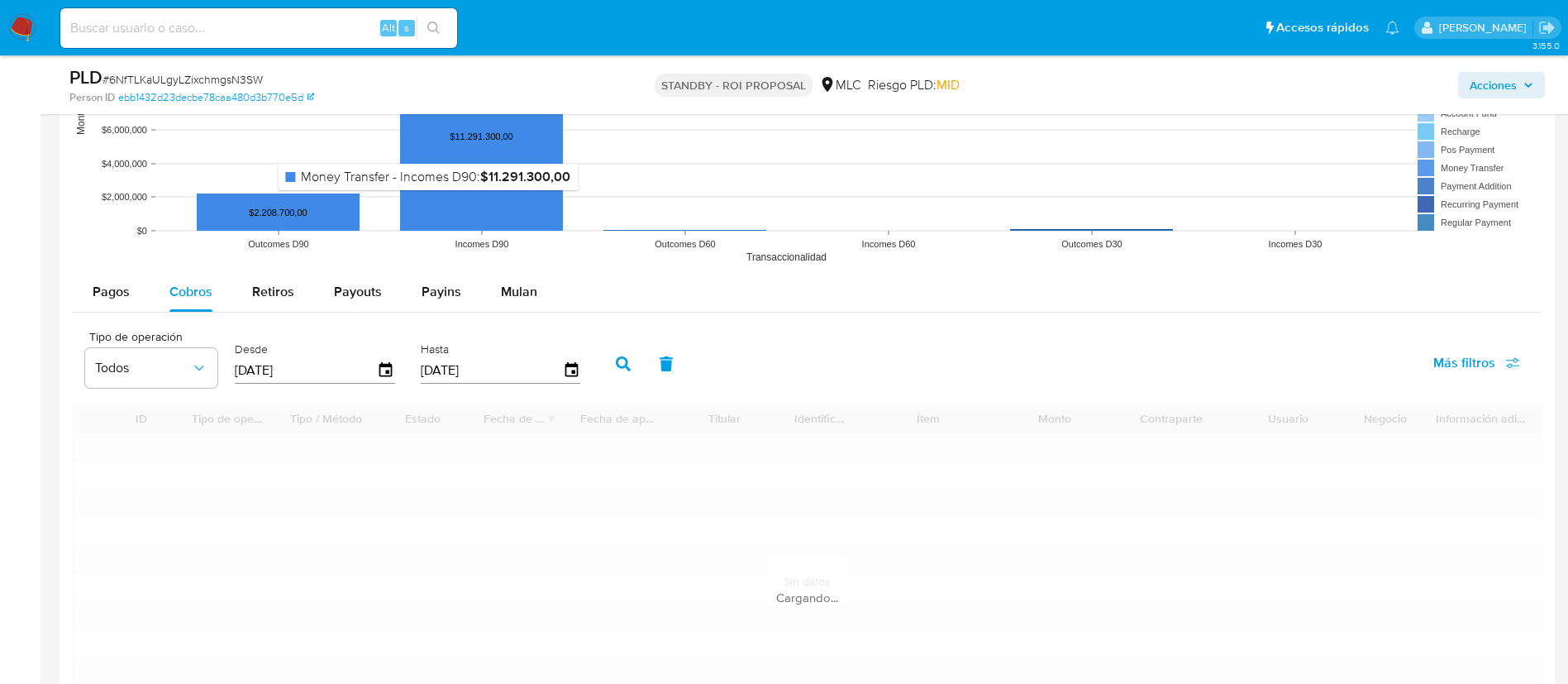
scroll to position [1654, 0]
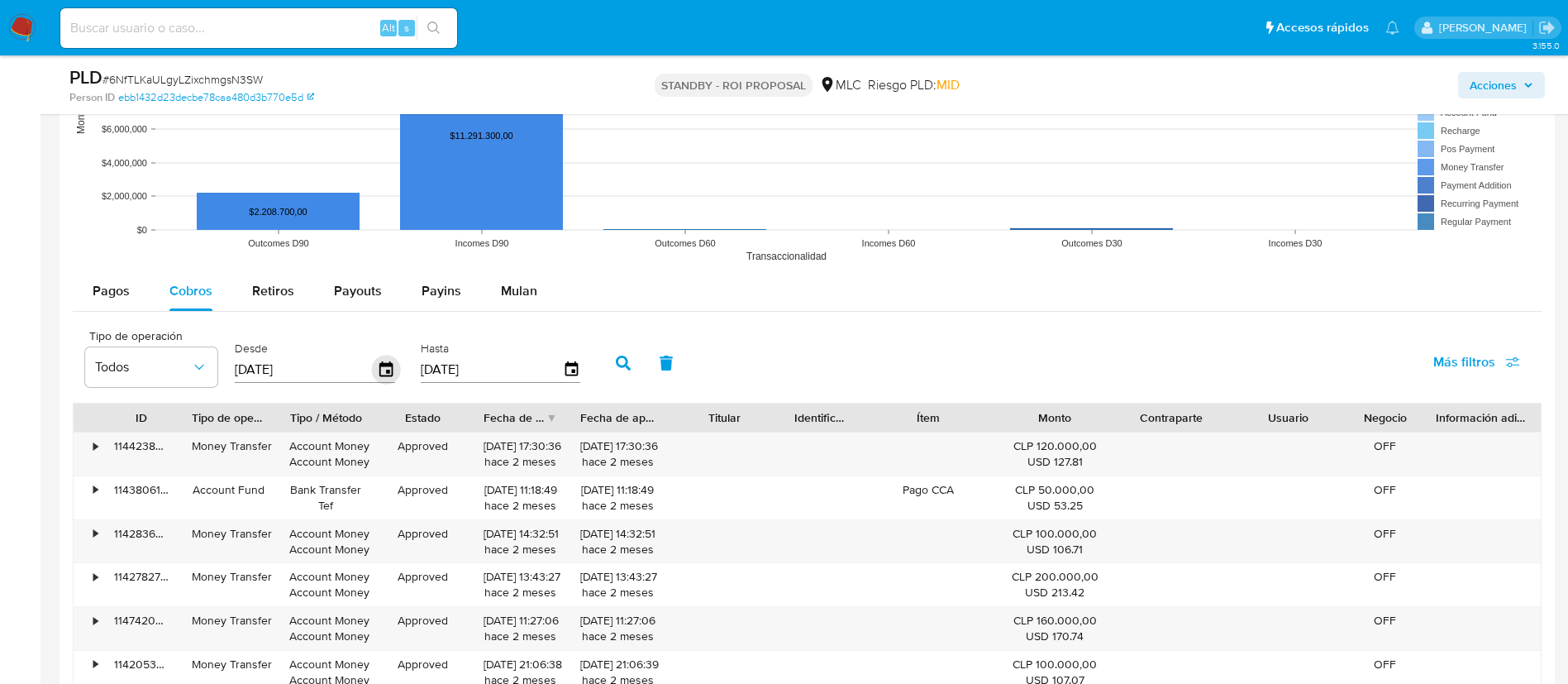
click at [380, 364] on icon "button" at bounding box center [386, 368] width 13 height 15
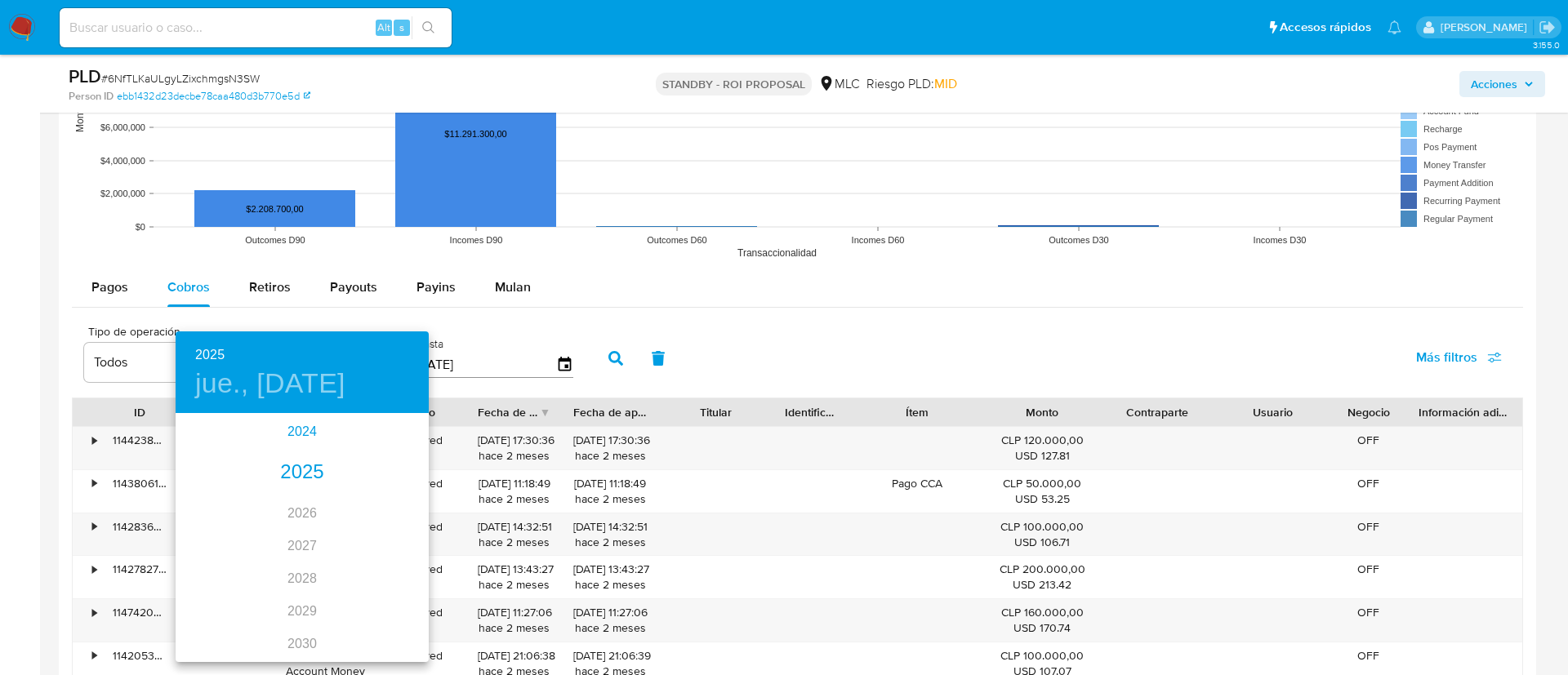
click at [300, 437] on div "2024" at bounding box center [302, 432] width 253 height 33
click at [318, 568] on div "ago." at bounding box center [301, 568] width 84 height 61
click at [332, 587] on p "23" at bounding box center [334, 587] width 13 height 16
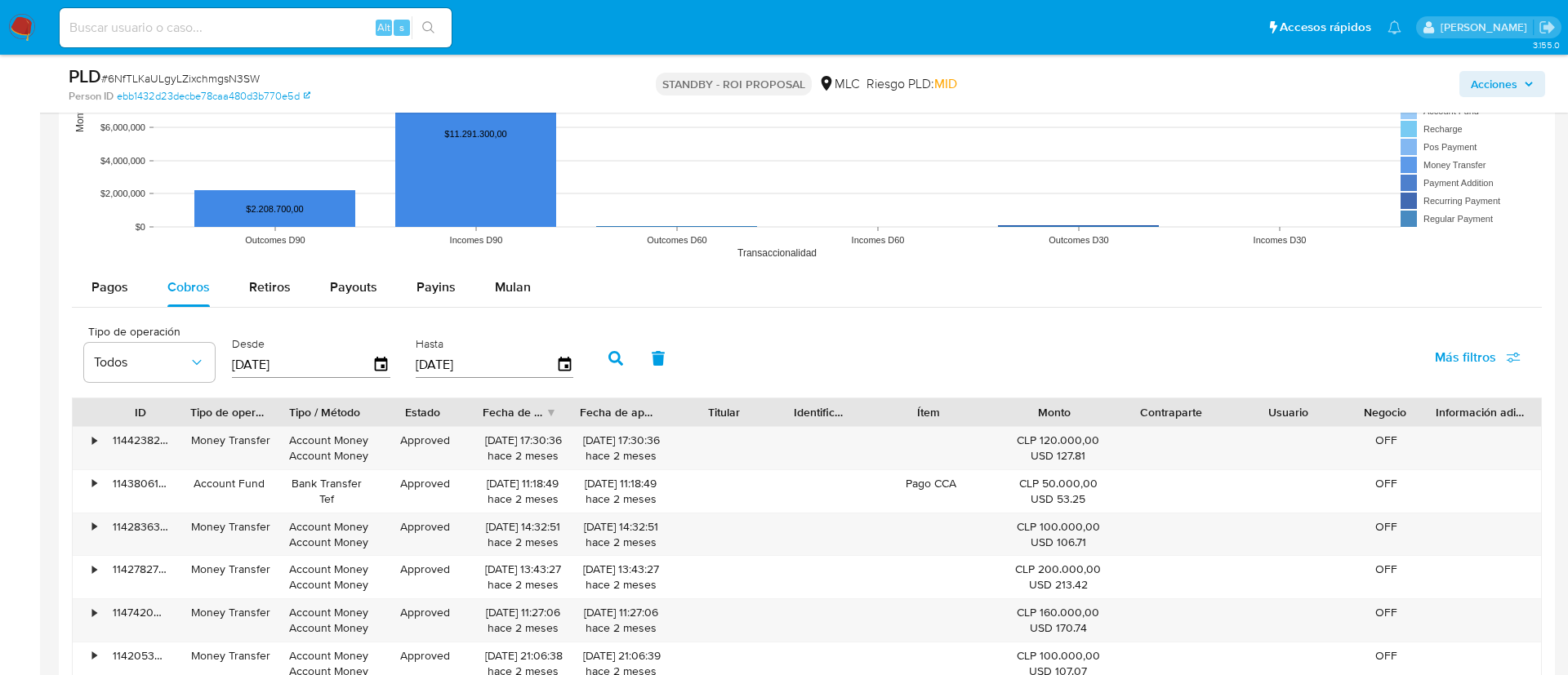
type input "23/08/2024"
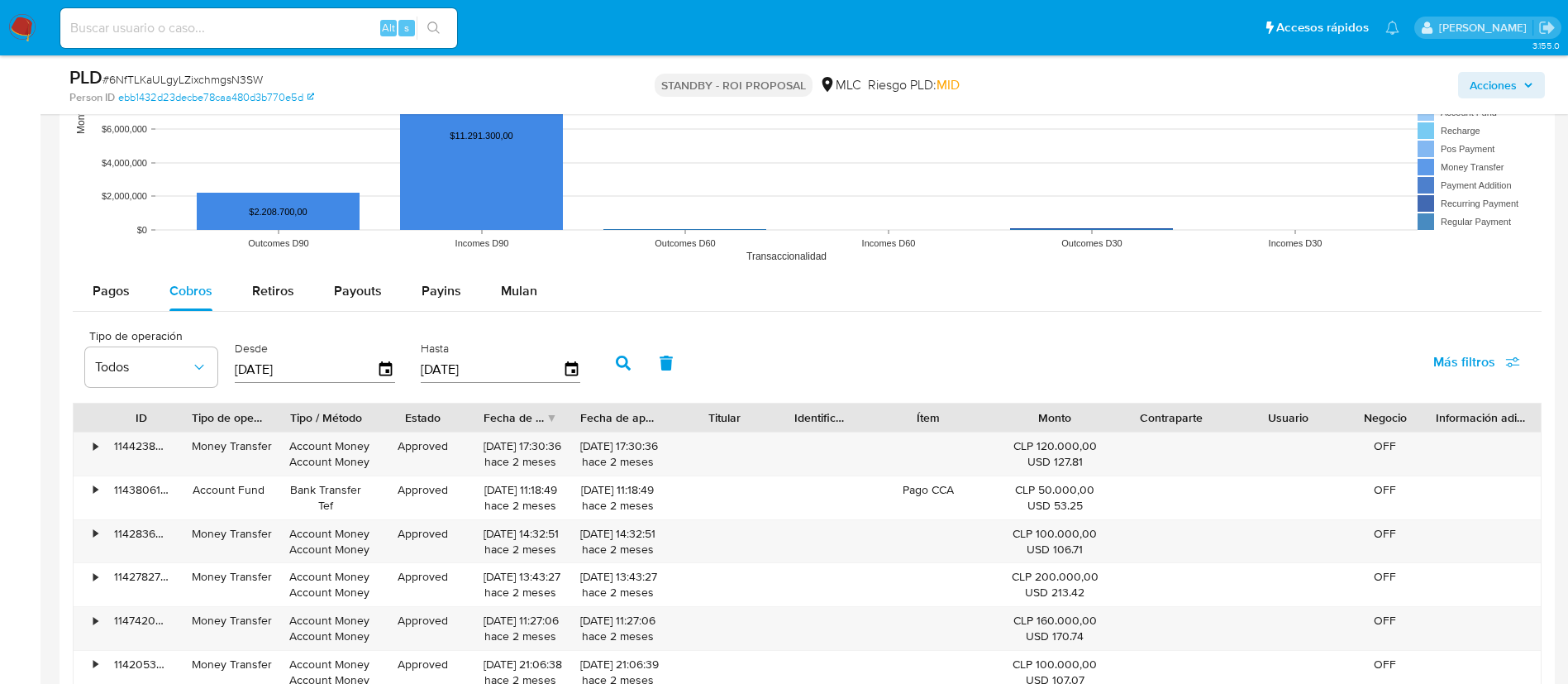
click at [619, 370] on button "button" at bounding box center [624, 363] width 43 height 39
click at [557, 421] on div at bounding box center [568, 417] width 30 height 28
click at [551, 420] on div "Fecha de creación" at bounding box center [521, 417] width 98 height 28
click at [530, 449] on div "27/04/2025 17:20:45 hace 4 meses" at bounding box center [521, 454] width 74 height 31
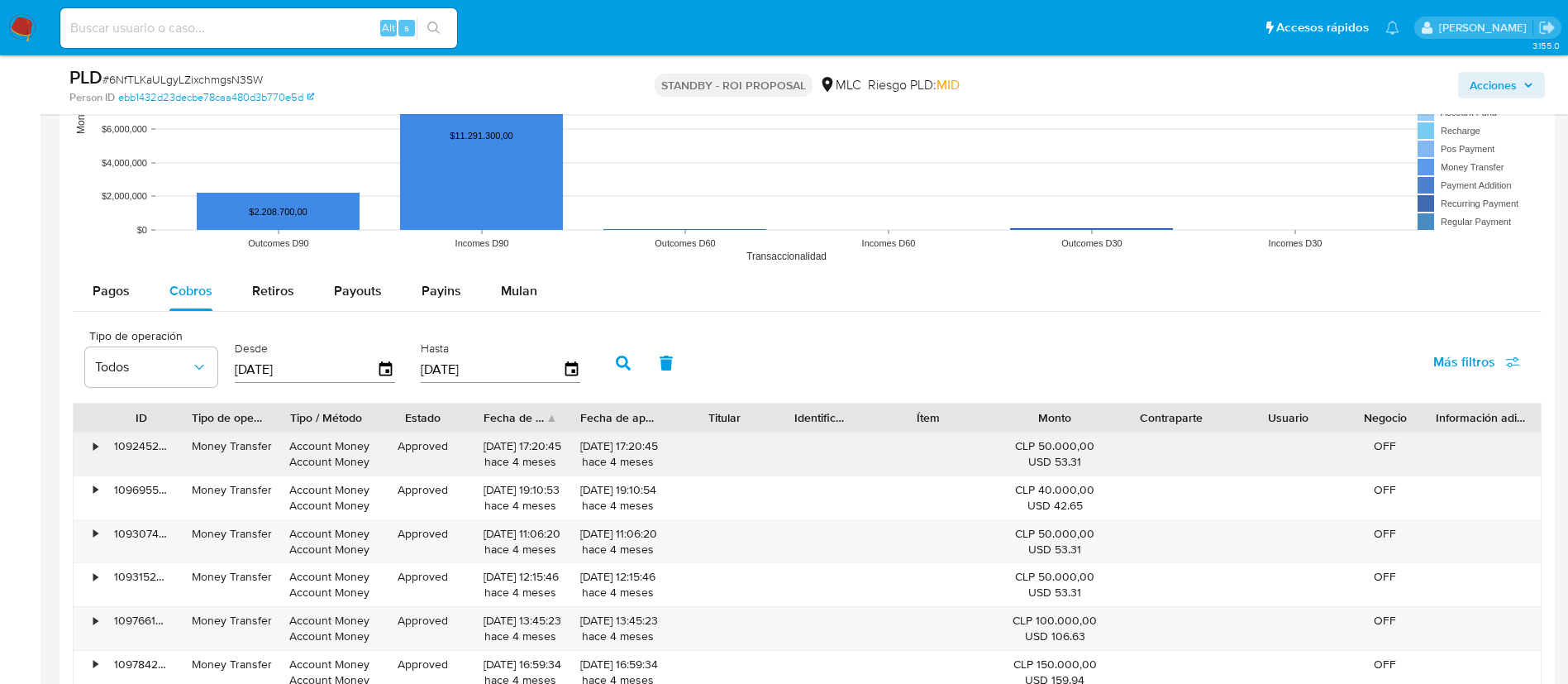
click at [530, 449] on div "27/04/2025 17:20:45 hace 4 meses" at bounding box center [521, 454] width 74 height 31
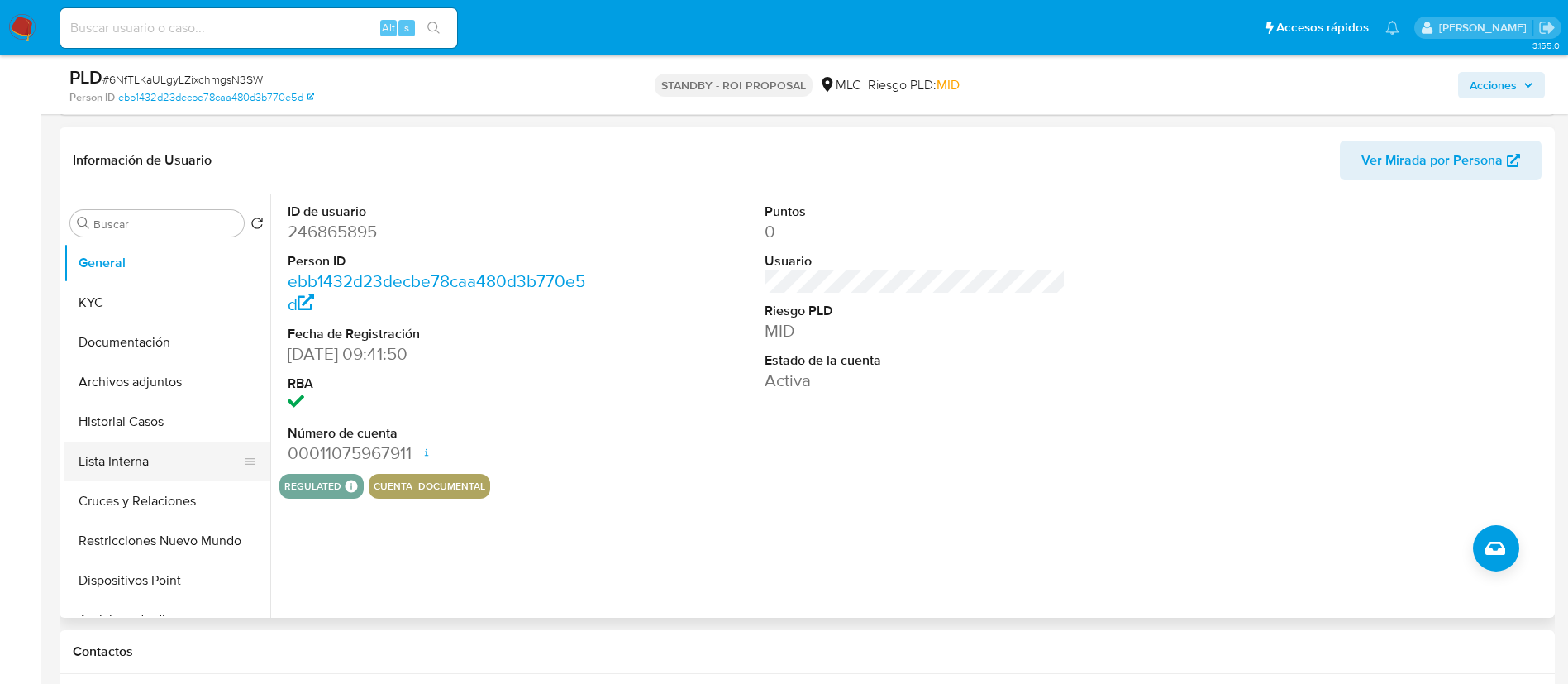
scroll to position [331, 0]
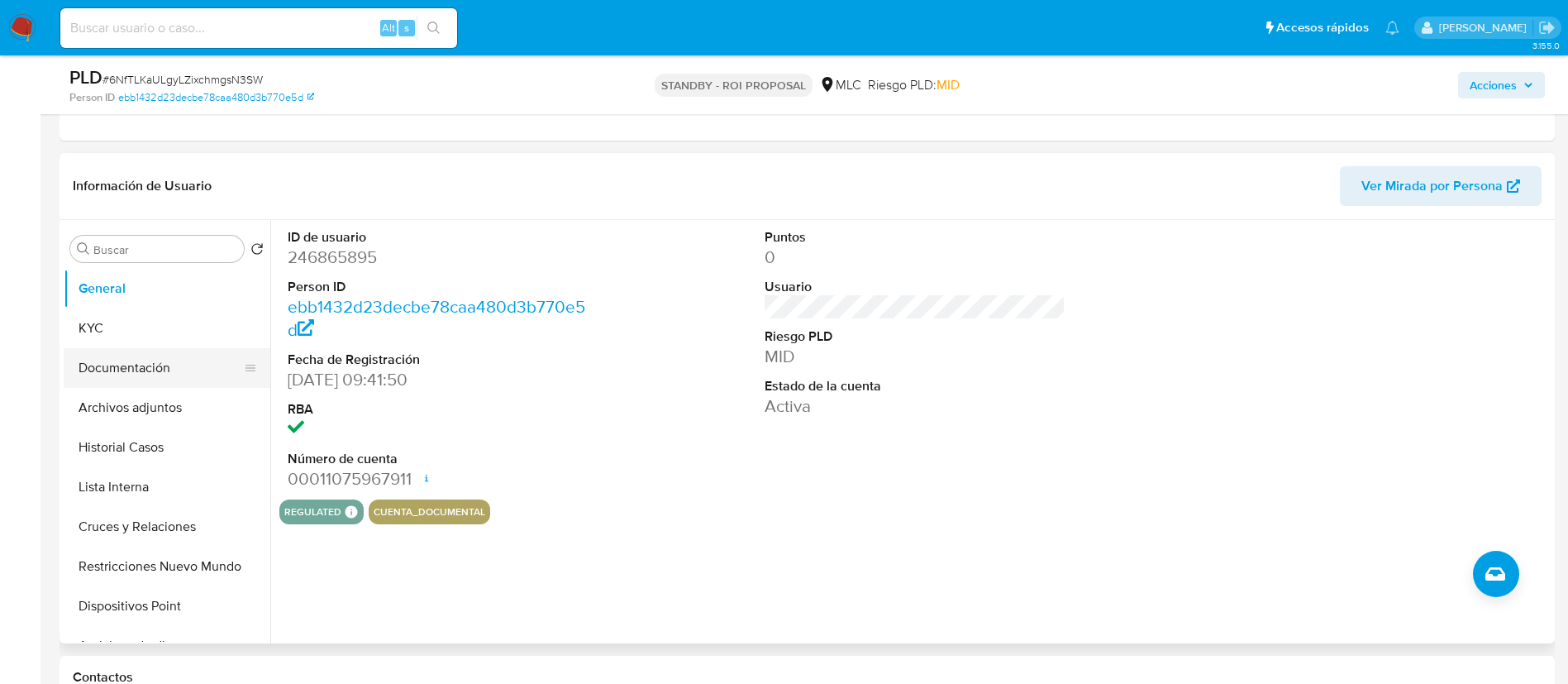
click at [140, 385] on button "Documentación" at bounding box center [160, 368] width 194 height 39
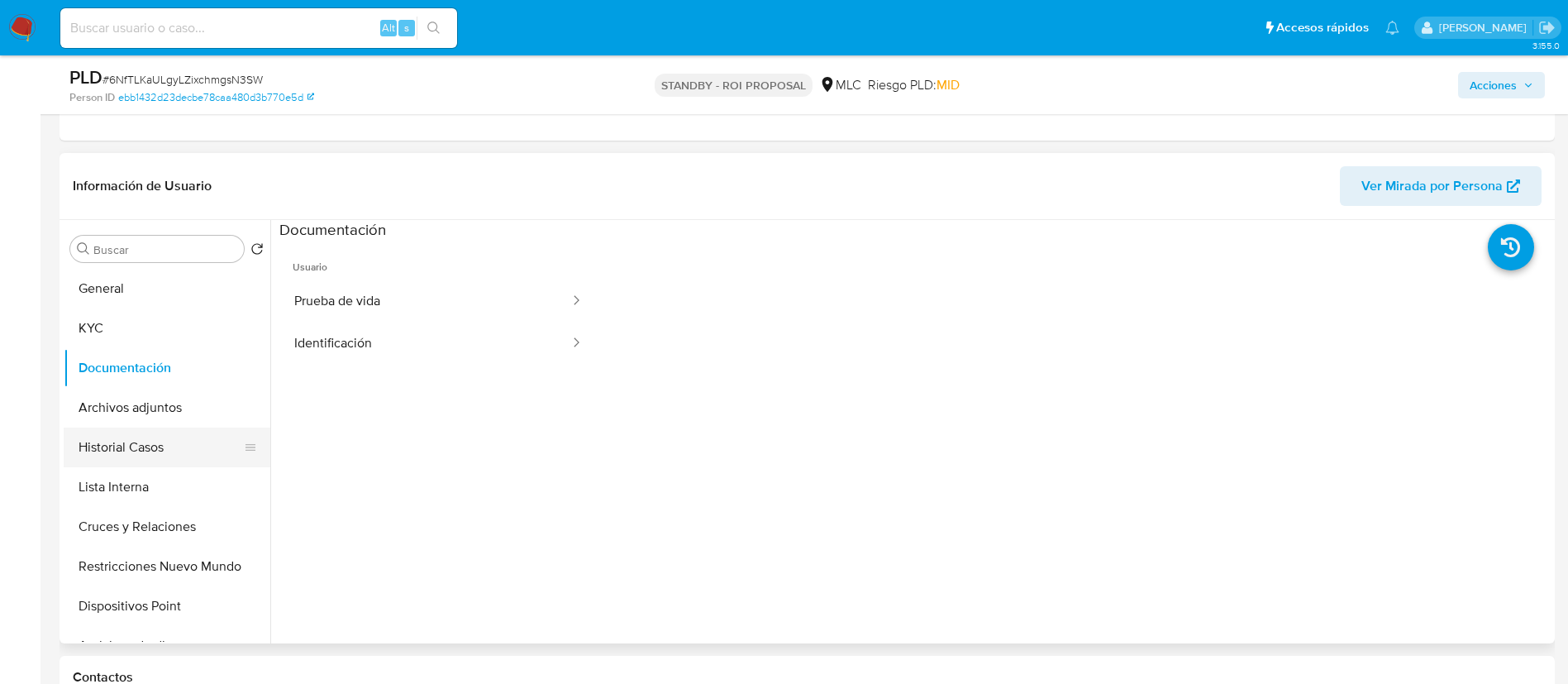
click at [142, 429] on button "Historial Casos" at bounding box center [160, 447] width 194 height 39
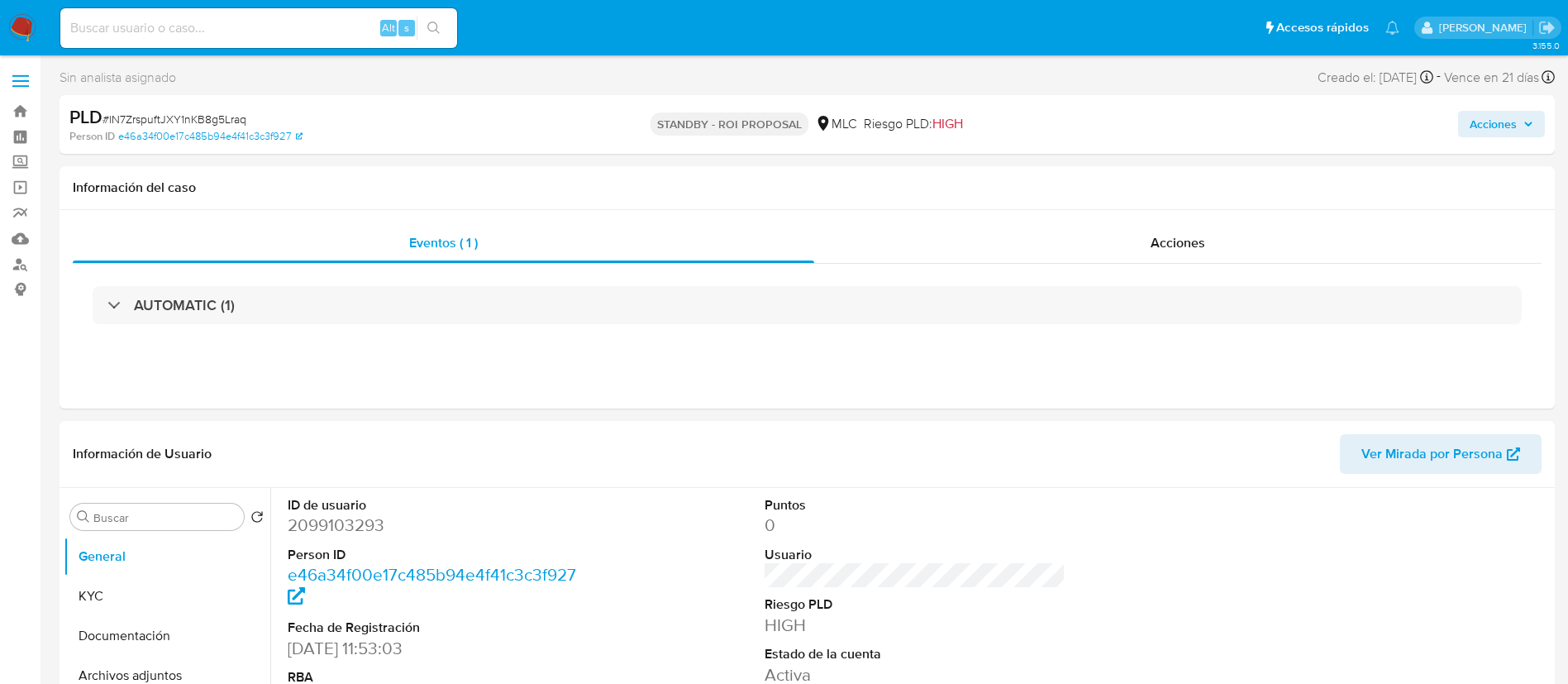
select select "10"
click at [177, 118] on span "# lN7ZrspuftJXY1nKB8g5Lraq" at bounding box center [174, 119] width 144 height 16
copy span "lN7ZrspuftJXY1nKB8g5Lraq"
select select "10"
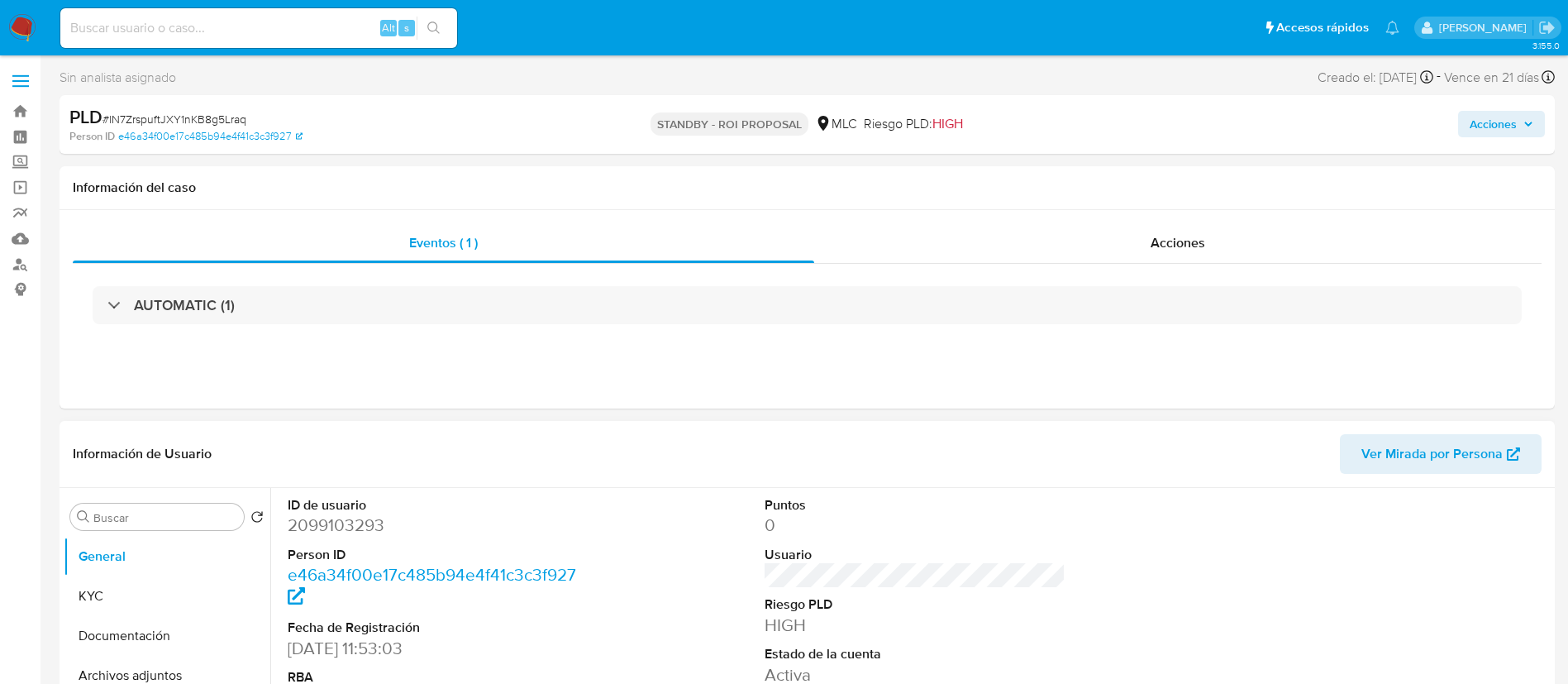
click at [342, 534] on dd "2099103293" at bounding box center [438, 525] width 302 height 23
copy dd "2099103293"
